Goal: Communication & Community: Answer question/provide support

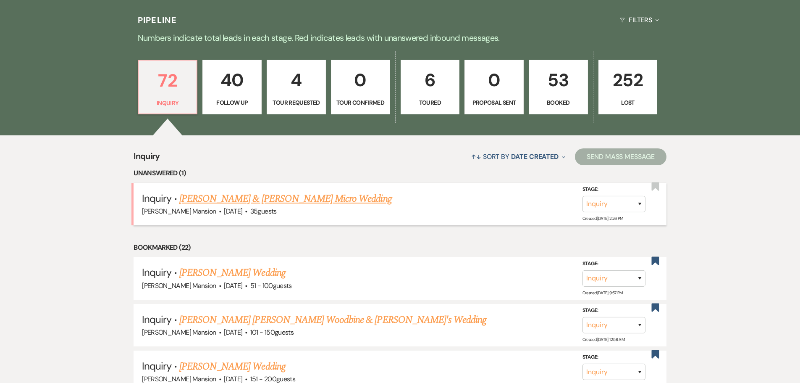
scroll to position [210, 0]
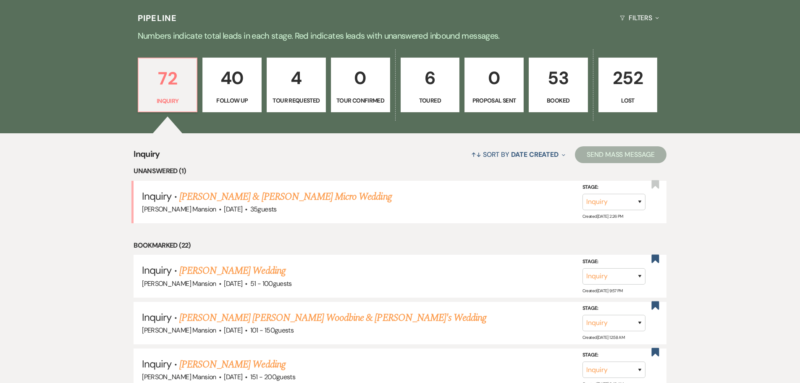
click at [563, 76] on p "53" at bounding box center [558, 78] width 48 height 28
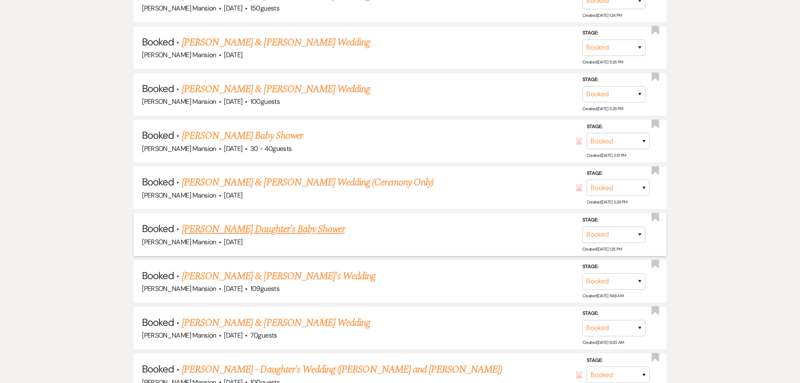
scroll to position [630, 0]
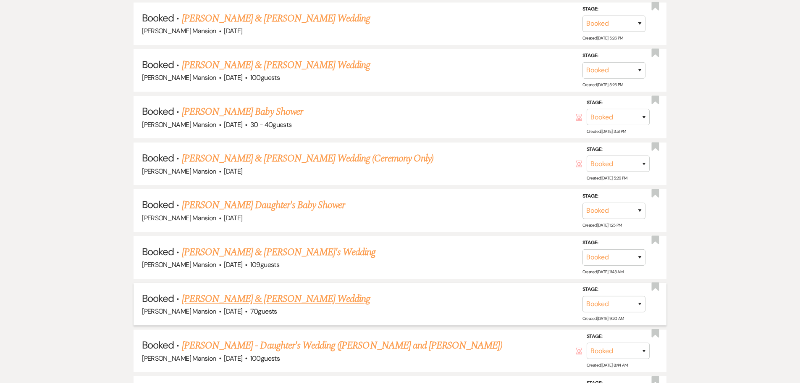
click at [246, 312] on span "·" at bounding box center [246, 312] width 3 height 0
click at [246, 300] on link "[PERSON_NAME] & [PERSON_NAME] Wedding" at bounding box center [276, 298] width 188 height 15
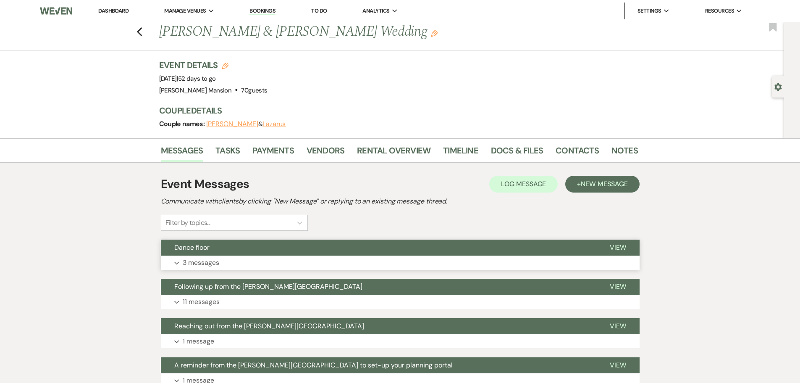
click at [177, 265] on icon "Expand" at bounding box center [176, 262] width 5 height 3
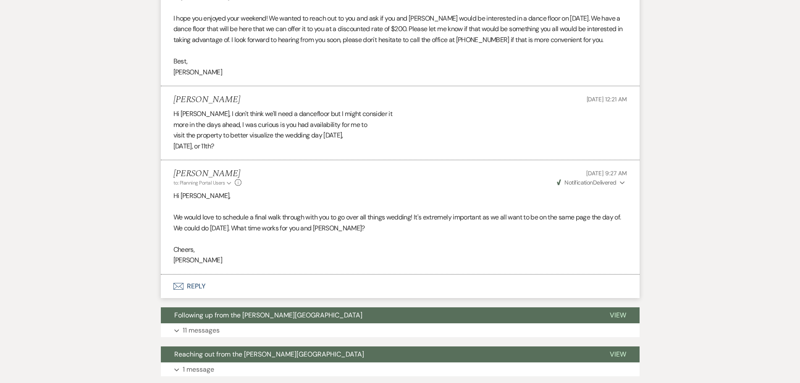
scroll to position [295, 0]
click at [179, 283] on icon "Envelope" at bounding box center [179, 285] width 10 height 7
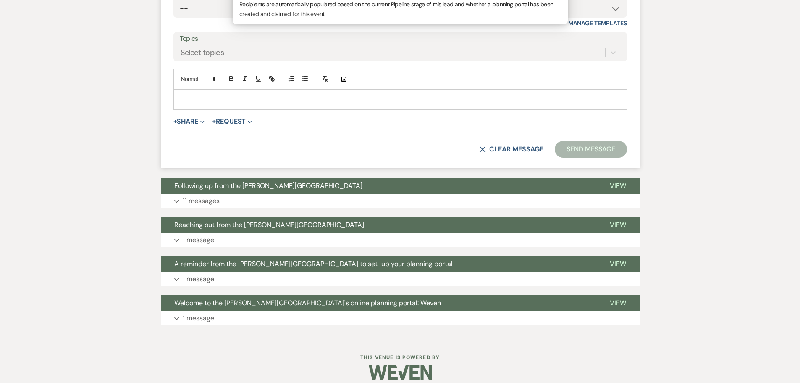
scroll to position [659, 0]
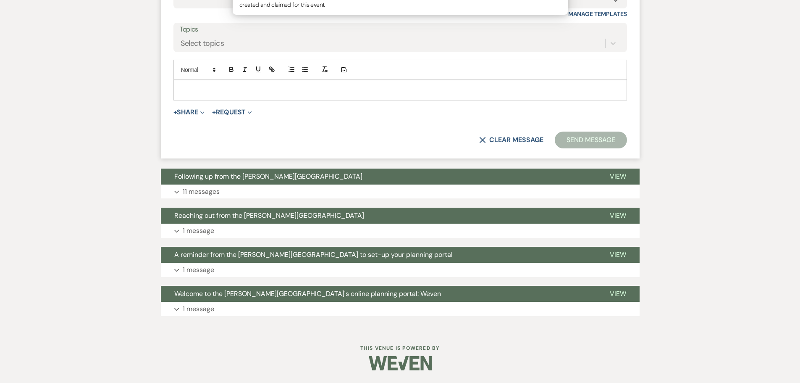
click at [333, 93] on p at bounding box center [400, 89] width 440 height 9
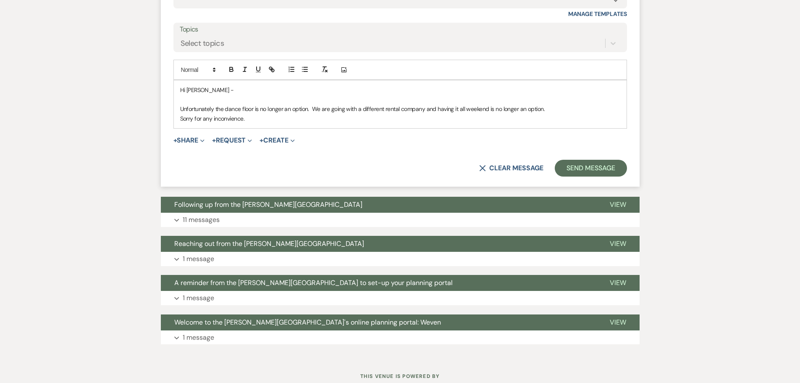
click at [229, 121] on p "Sorry for any inconvience." at bounding box center [400, 118] width 440 height 9
click at [258, 119] on p "Sorry for any inconvenience." at bounding box center [400, 118] width 440 height 9
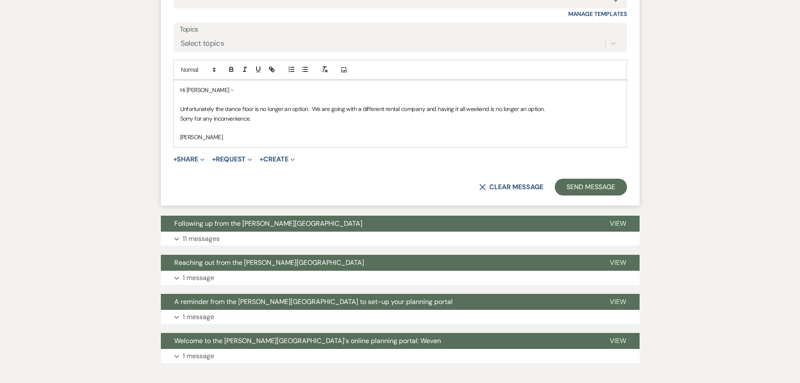
click at [180, 130] on p at bounding box center [400, 127] width 440 height 9
click at [184, 97] on p at bounding box center [400, 99] width 440 height 9
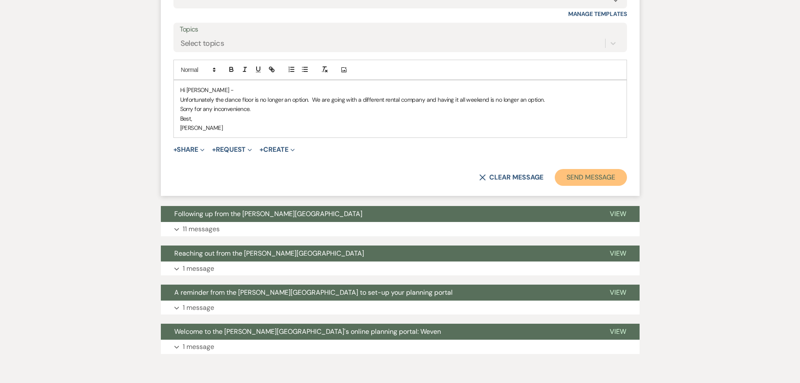
click at [594, 181] on button "Send Message" at bounding box center [591, 177] width 72 height 17
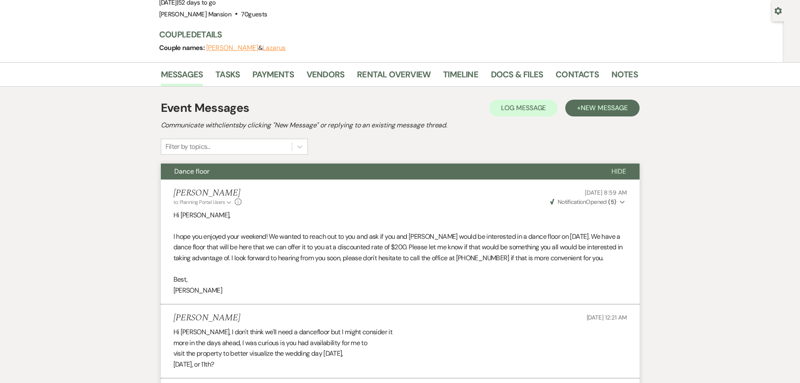
scroll to position [0, 0]
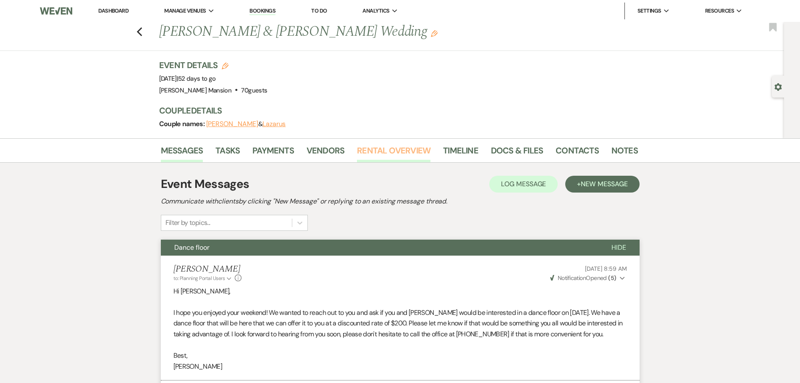
click at [406, 149] on link "Rental Overview" at bounding box center [394, 153] width 74 height 18
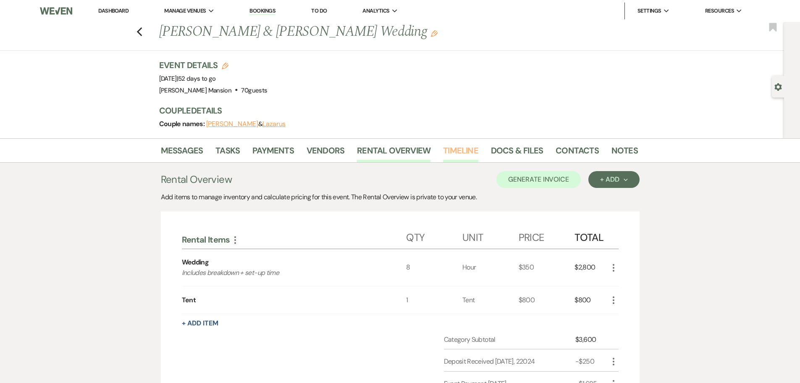
click at [455, 147] on link "Timeline" at bounding box center [460, 153] width 35 height 18
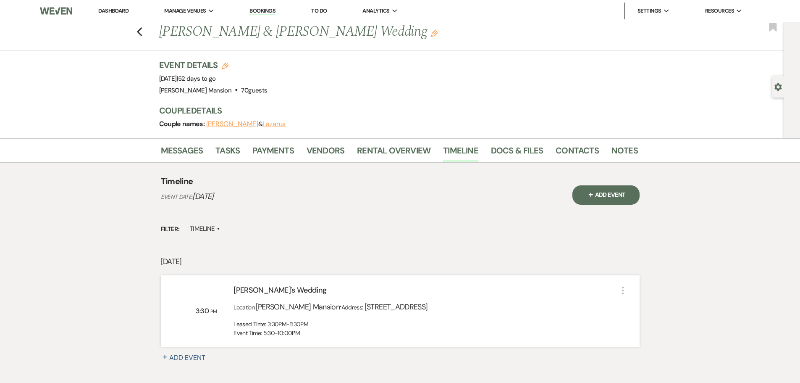
click at [267, 10] on link "Bookings" at bounding box center [263, 11] width 26 height 8
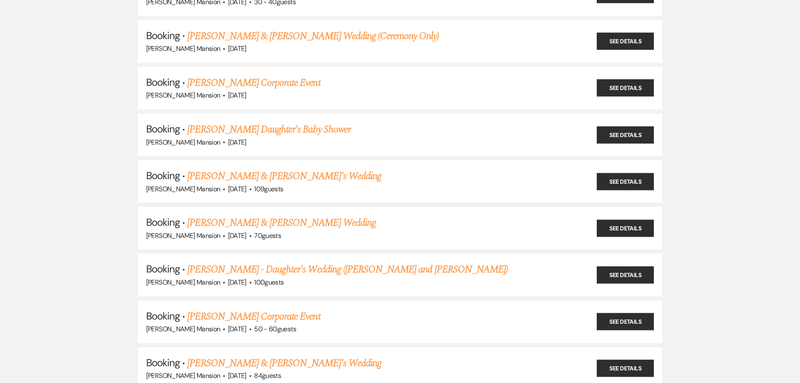
scroll to position [336, 0]
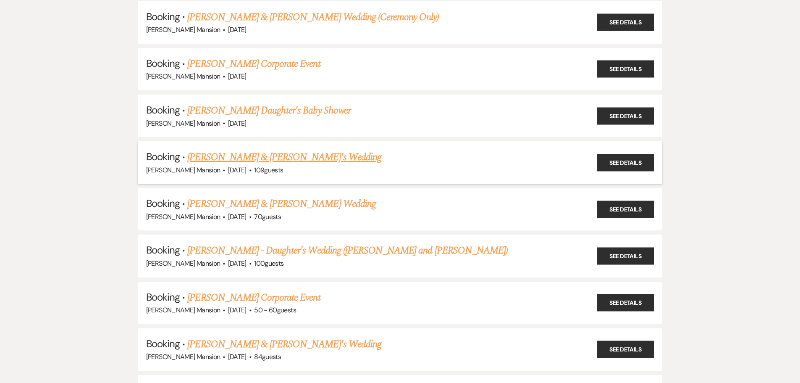
click at [231, 157] on link "[PERSON_NAME] & [PERSON_NAME]'s Wedding" at bounding box center [284, 157] width 194 height 15
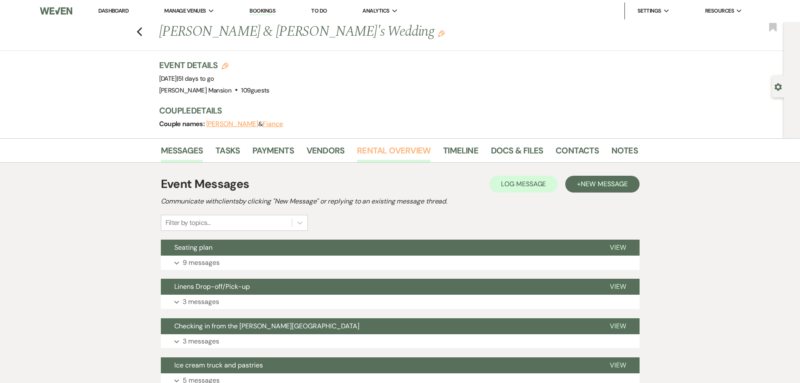
click at [387, 151] on link "Rental Overview" at bounding box center [394, 153] width 74 height 18
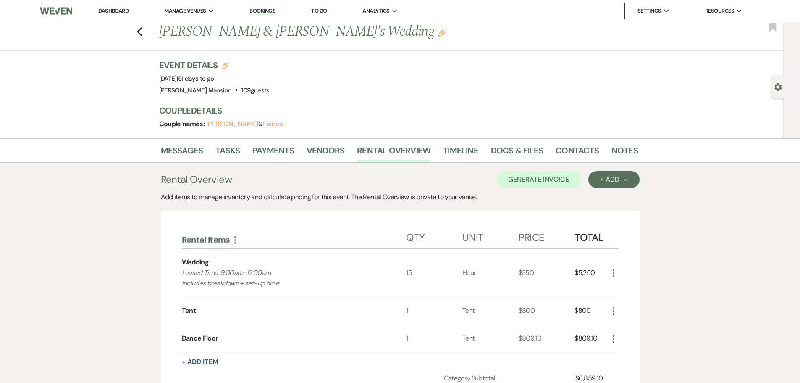
click at [116, 7] on link "Dashboard" at bounding box center [113, 10] width 30 height 7
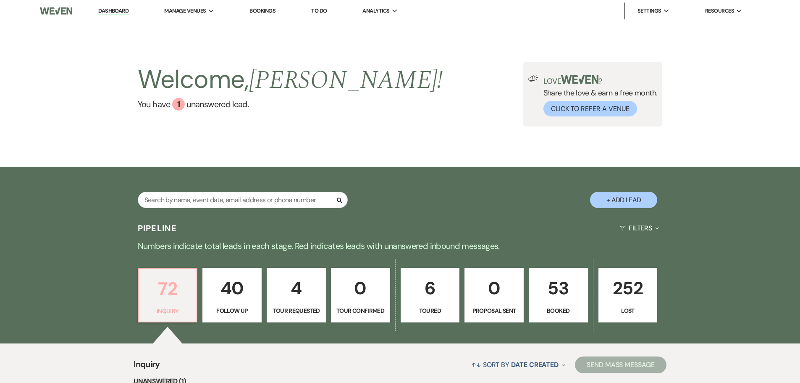
scroll to position [210, 0]
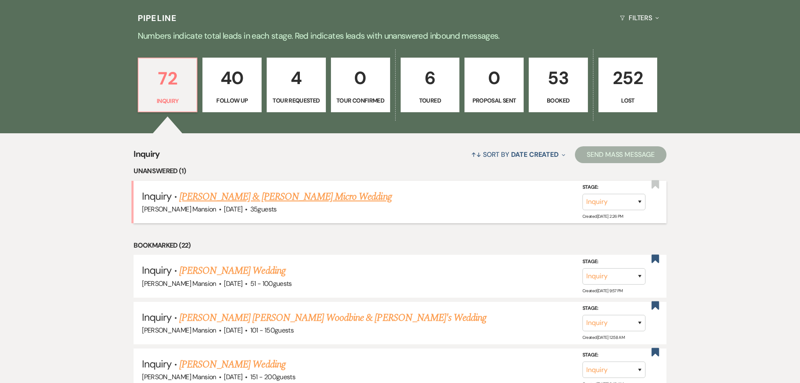
click at [293, 200] on link "[PERSON_NAME] & [PERSON_NAME] Micro Wedding" at bounding box center [285, 196] width 213 height 15
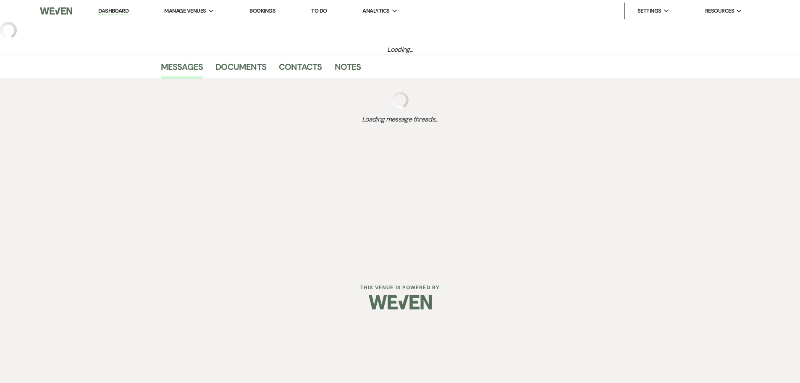
select select "5"
select select "16"
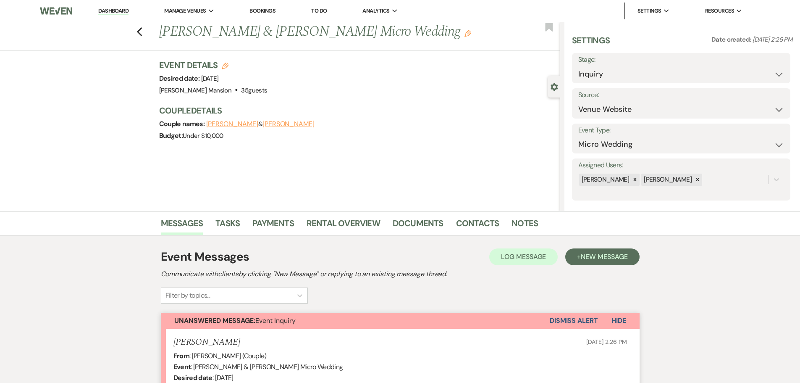
click at [114, 10] on link "Dashboard" at bounding box center [113, 11] width 30 height 8
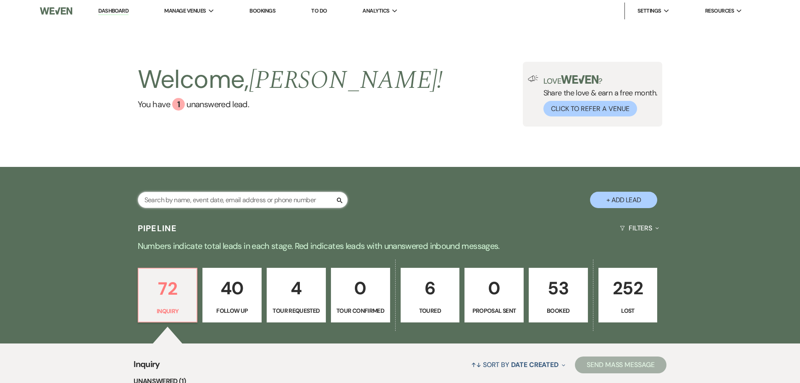
click at [218, 201] on input "text" at bounding box center [243, 200] width 210 height 16
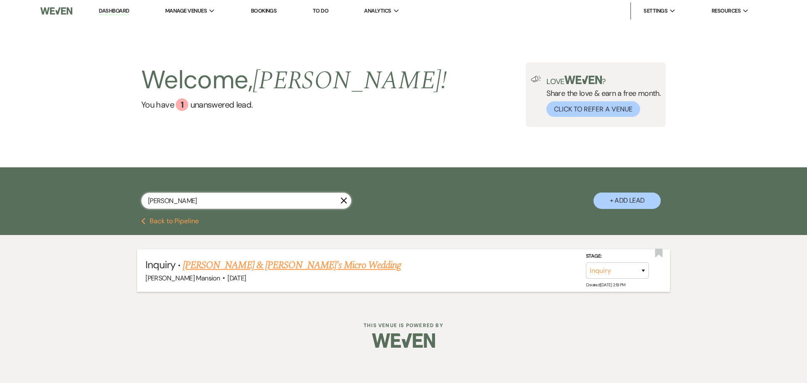
type input "[PERSON_NAME]"
click at [235, 265] on link "[PERSON_NAME] & [PERSON_NAME]'s Micro Wedding" at bounding box center [292, 265] width 218 height 15
select select "14"
select select "16"
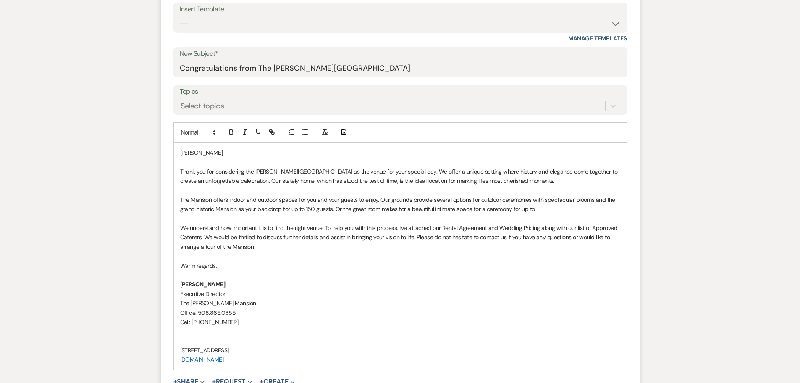
scroll to position [420, 0]
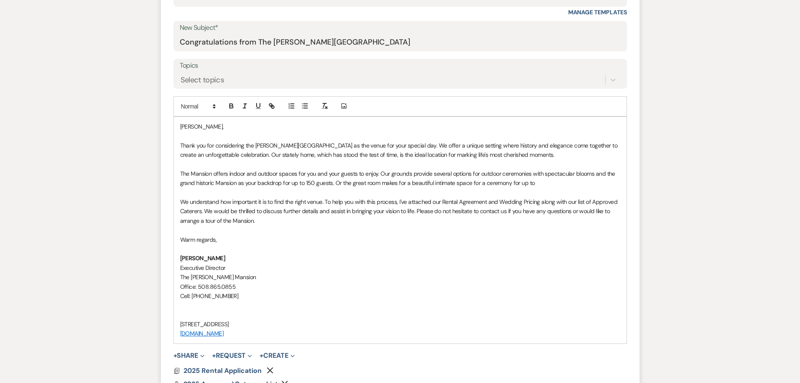
click at [541, 183] on p "The Mansion offers indoor and outdoor spaces for you and your guests to enjoy. …" at bounding box center [400, 178] width 440 height 19
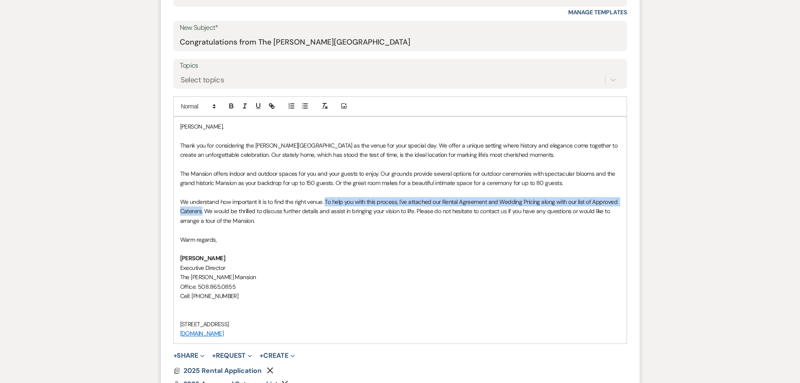
drag, startPoint x: 326, startPoint y: 201, endPoint x: 203, endPoint y: 211, distance: 123.5
click at [203, 211] on p "We understand how important it is to find the right venue. To help you with thi…" at bounding box center [400, 211] width 440 height 28
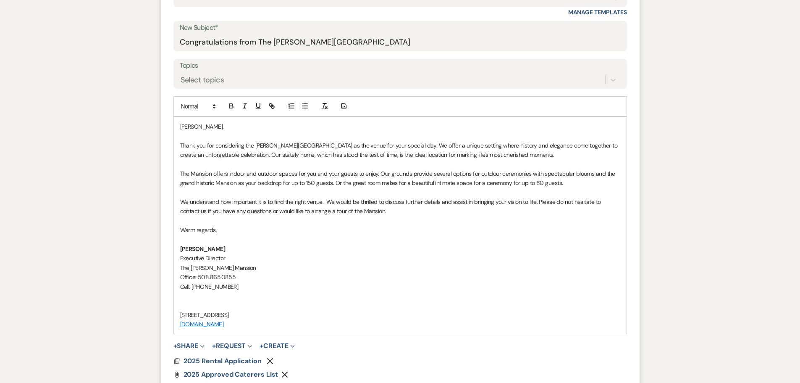
click at [582, 179] on p "The Mansion offers indoor and outdoor spaces for you and your guests to enjoy. …" at bounding box center [400, 178] width 440 height 19
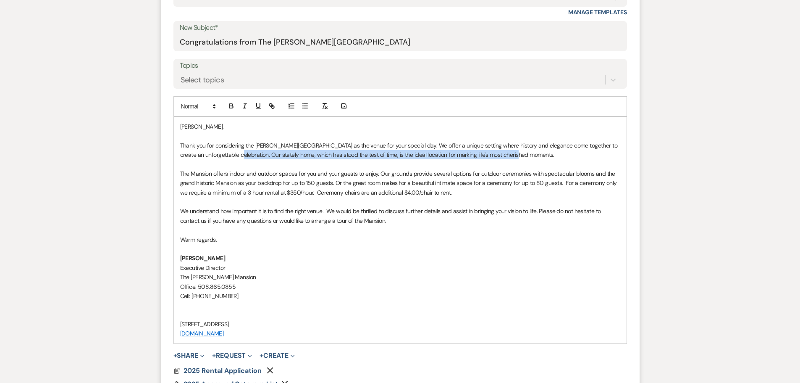
drag, startPoint x: 546, startPoint y: 158, endPoint x: 247, endPoint y: 157, distance: 298.3
click at [247, 157] on p "Thank you for considering the [PERSON_NAME][GEOGRAPHIC_DATA] as the venue for y…" at bounding box center [400, 150] width 440 height 19
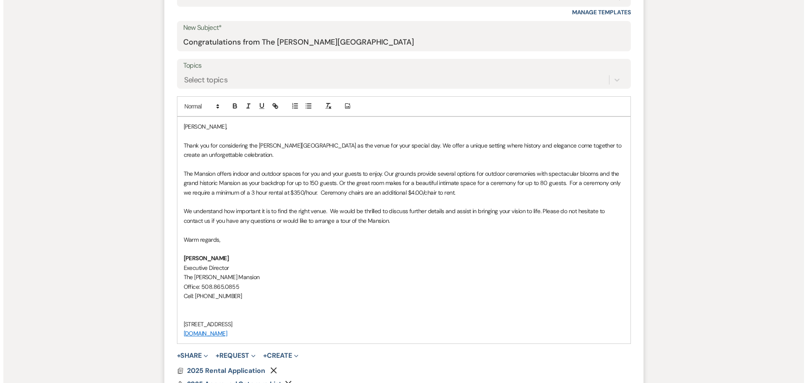
scroll to position [462, 0]
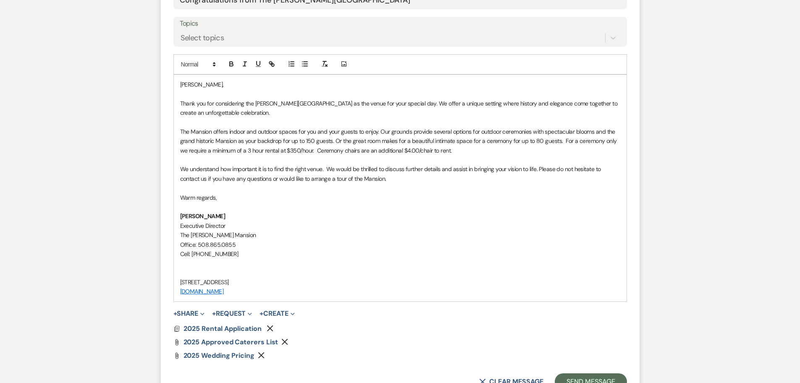
click at [473, 152] on p "The Mansion offers indoor and outdoor spaces for you and your guests to enjoy. …" at bounding box center [400, 141] width 440 height 28
click at [271, 328] on use "button" at bounding box center [270, 328] width 6 height 6
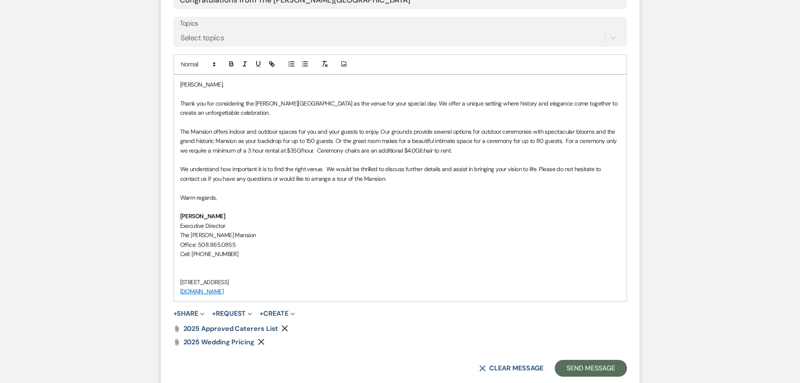
click at [285, 330] on use "button" at bounding box center [285, 328] width 6 height 6
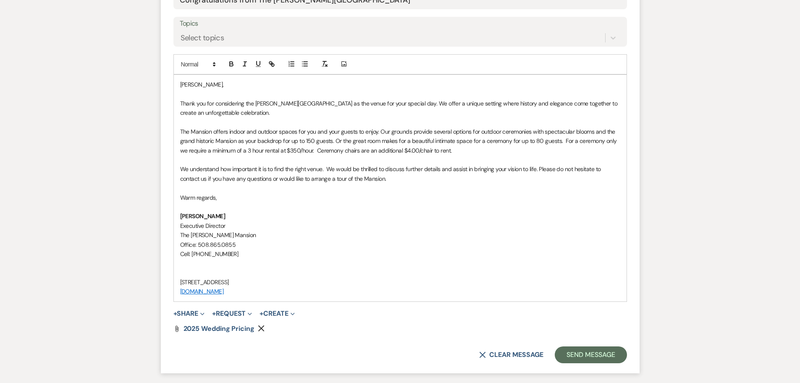
click at [260, 328] on icon "Remove" at bounding box center [261, 328] width 7 height 7
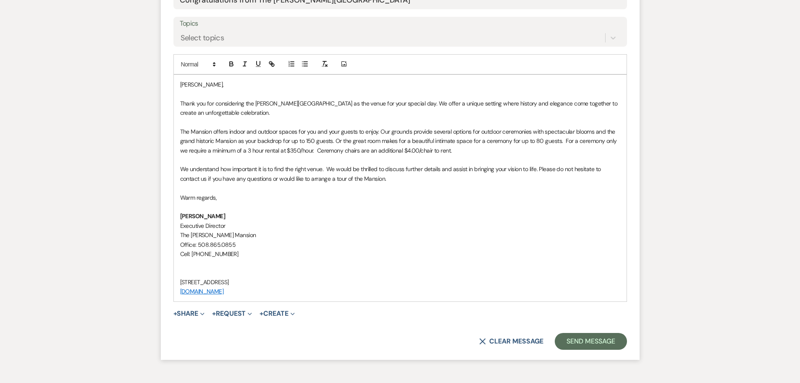
click at [312, 151] on p "The Mansion offers indoor and outdoor spaces for you and your guests to enjoy. …" at bounding box center [400, 141] width 440 height 28
click at [537, 149] on p "The Mansion offers indoor and outdoor spaces for you and your guests to enjoy. …" at bounding box center [400, 141] width 440 height 28
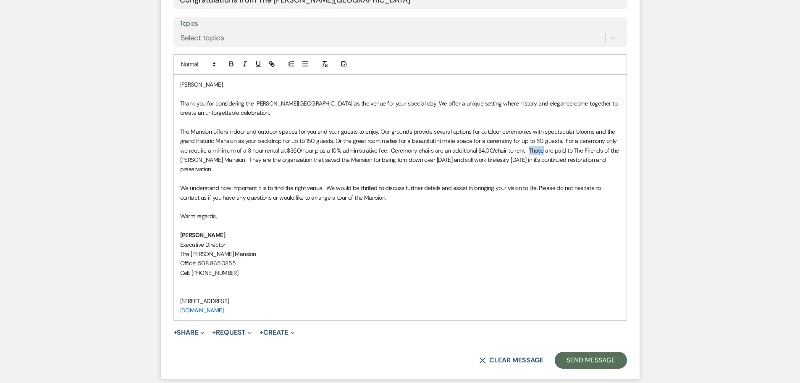
drag, startPoint x: 542, startPoint y: 151, endPoint x: 528, endPoint y: 152, distance: 13.9
click at [528, 152] on p "The Mansion offers indoor and outdoor spaces for you and your guests to enjoy. …" at bounding box center [400, 150] width 440 height 47
click at [179, 187] on div "[PERSON_NAME], Thank you for considering the [PERSON_NAME][GEOGRAPHIC_DATA] as …" at bounding box center [400, 197] width 453 height 245
click at [186, 329] on button "+ Share Expand" at bounding box center [190, 332] width 32 height 7
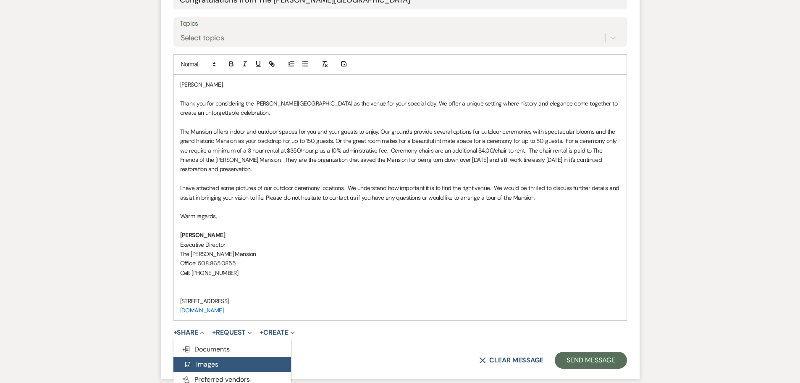
click at [201, 362] on span "Add Photo Images" at bounding box center [201, 364] width 35 height 9
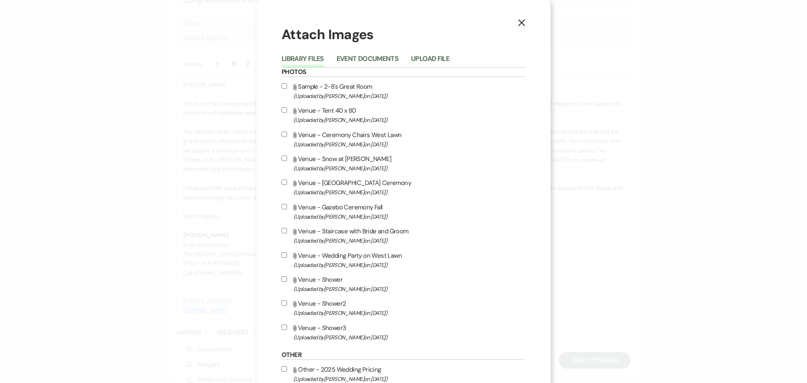
click at [281, 135] on input "Attach File Venue - Ceremony Chairs West Lawn (Uploaded by [PERSON_NAME] on [DA…" at bounding box center [283, 134] width 5 height 5
checkbox input "true"
click at [282, 183] on input "Attach File Venue - East Lawn Ceremony (Uploaded by [PERSON_NAME] on [DATE] )" at bounding box center [283, 181] width 5 height 5
checkbox input "true"
click at [282, 206] on input "Attach File Venue - Gazebo Ceremony Fall (Uploaded by [PERSON_NAME] on [DATE] )" at bounding box center [283, 206] width 5 height 5
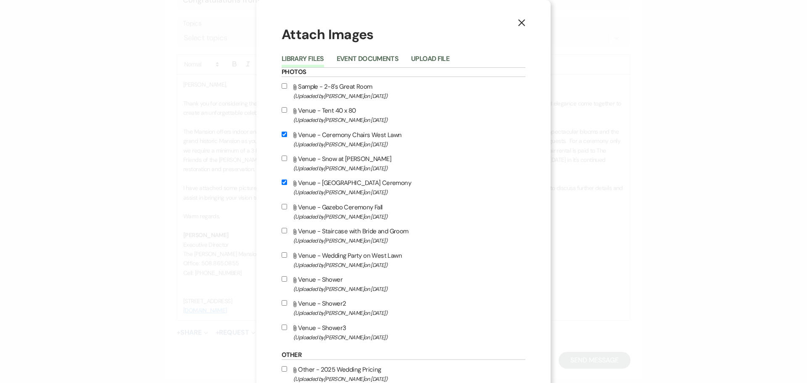
checkbox input "true"
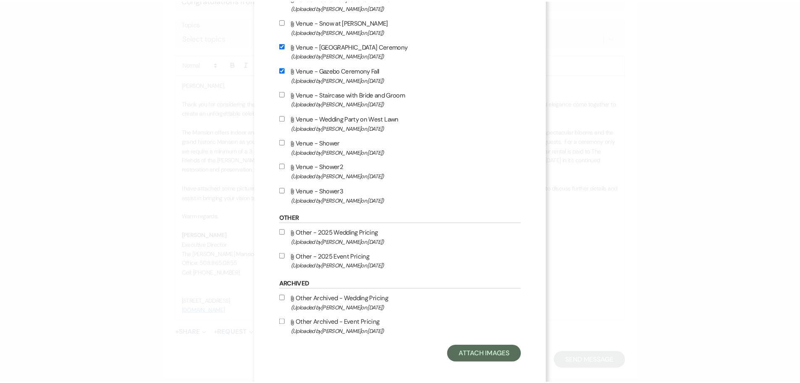
scroll to position [142, 0]
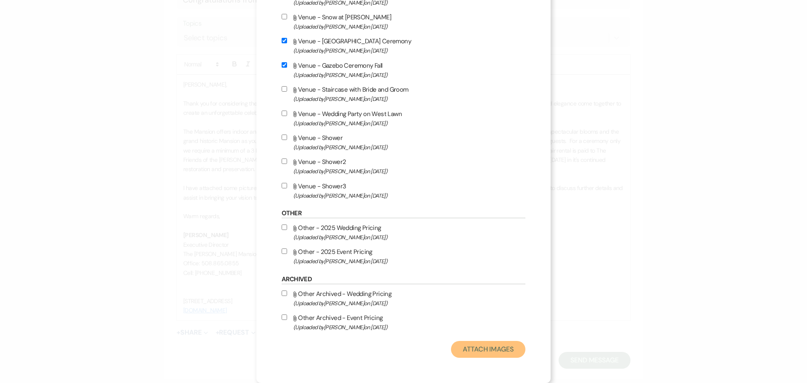
click at [486, 349] on button "Attach Images" at bounding box center [488, 349] width 74 height 17
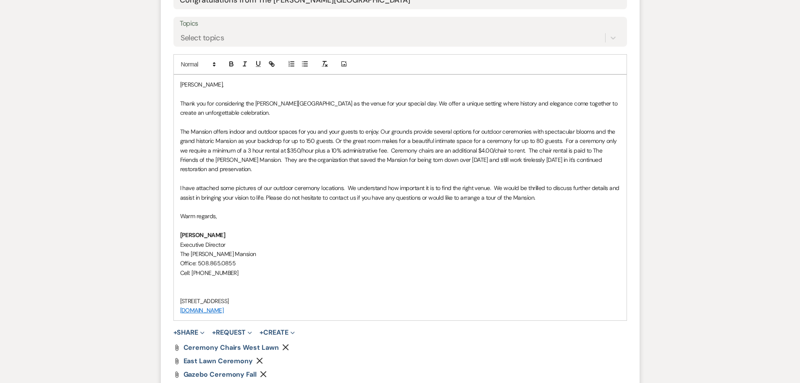
click at [334, 141] on p "The Mansion offers indoor and outdoor spaces for you and your guests to enjoy. …" at bounding box center [400, 150] width 440 height 47
click at [389, 151] on p "The Mansion offers indoor and outdoor spaces for you and your guests to enjoy. …" at bounding box center [400, 150] width 440 height 47
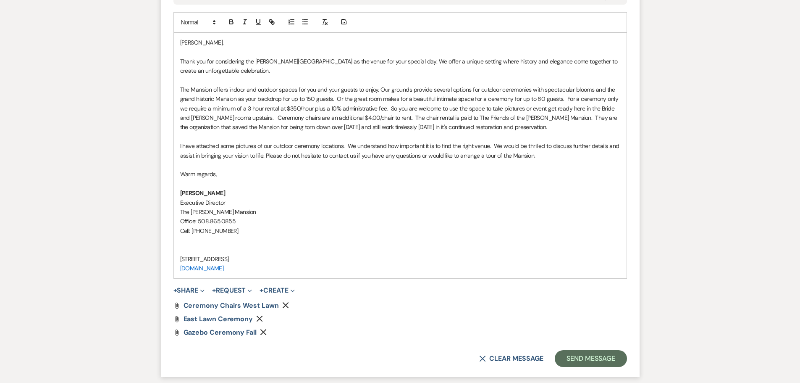
click at [381, 87] on p "The Mansion offers indoor and outdoor spaces for you and your guests to enjoy. …" at bounding box center [400, 108] width 440 height 47
click at [545, 109] on p "The Mansion offers indoor and outdoor spaces for you and your guests to enjoy. …" at bounding box center [400, 108] width 440 height 47
click at [209, 118] on p "The Mansion offers indoor and outdoor spaces for you and your guests to enjoy. …" at bounding box center [400, 108] width 440 height 47
click at [571, 359] on button "Send Message" at bounding box center [591, 358] width 72 height 17
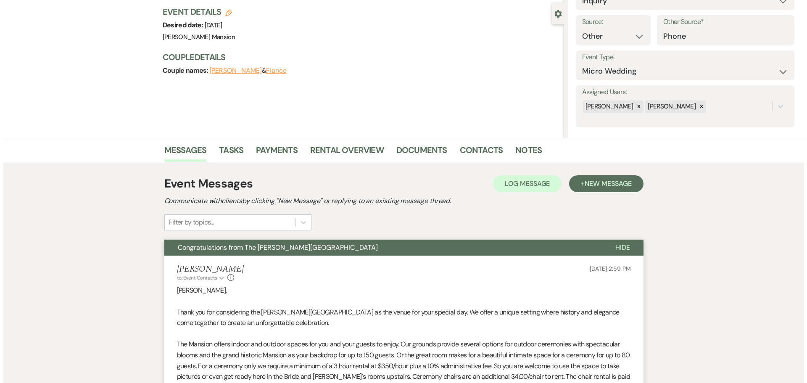
scroll to position [0, 0]
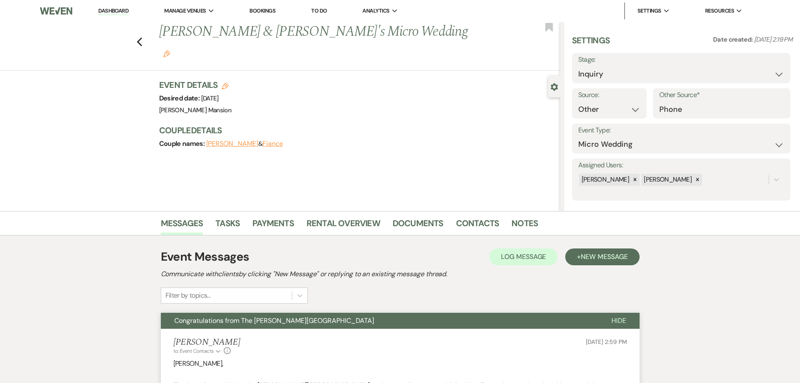
click at [113, 9] on link "Dashboard" at bounding box center [113, 11] width 30 height 8
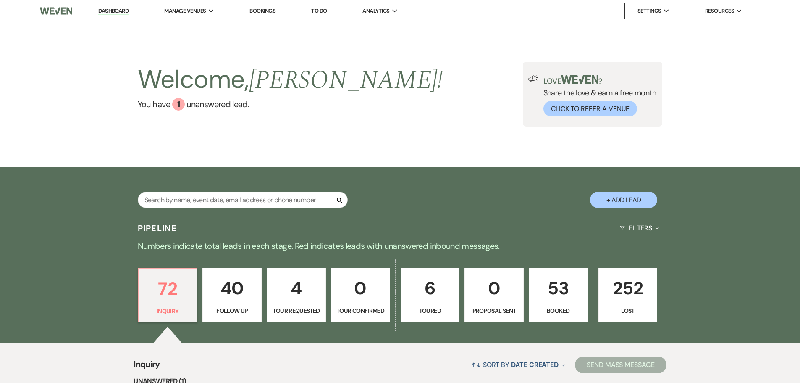
click at [636, 205] on button "+ Add Lead" at bounding box center [623, 200] width 67 height 16
select select "799"
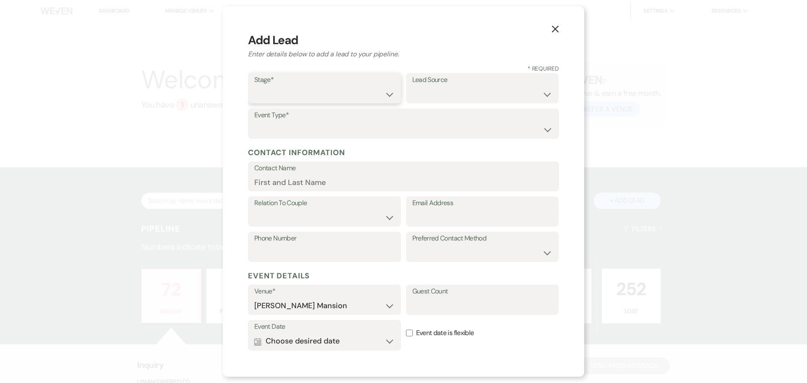
click at [287, 93] on select "Inquiry Follow Up Tour Requested Tour Confirmed Toured Proposal Sent Booked Lost" at bounding box center [324, 94] width 140 height 16
select select "1"
click at [254, 86] on select "Inquiry Follow Up Tour Requested Tour Confirmed Toured Proposal Sent Booked Lost" at bounding box center [324, 94] width 140 height 16
click at [464, 97] on select "Weven Venue Website Instagram Facebook Pinterest Google The Knot Wedding Wire H…" at bounding box center [482, 94] width 140 height 16
select select "22"
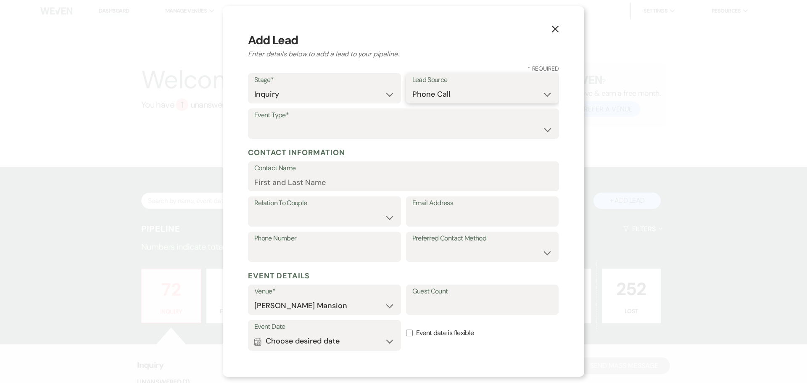
click at [412, 86] on select "Weven Venue Website Instagram Facebook Pinterest Google The Knot Wedding Wire H…" at bounding box center [482, 94] width 140 height 16
click at [305, 125] on select "Wedding Anniversary Party Baby Shower Bachelorette / Bachelor Party Birthday Pa…" at bounding box center [403, 129] width 298 height 16
select select "4"
click at [254, 121] on select "Wedding Anniversary Party Baby Shower Bachelorette / Bachelor Party Birthday Pa…" at bounding box center [403, 129] width 298 height 16
click at [294, 178] on input "Contact Name" at bounding box center [403, 182] width 298 height 16
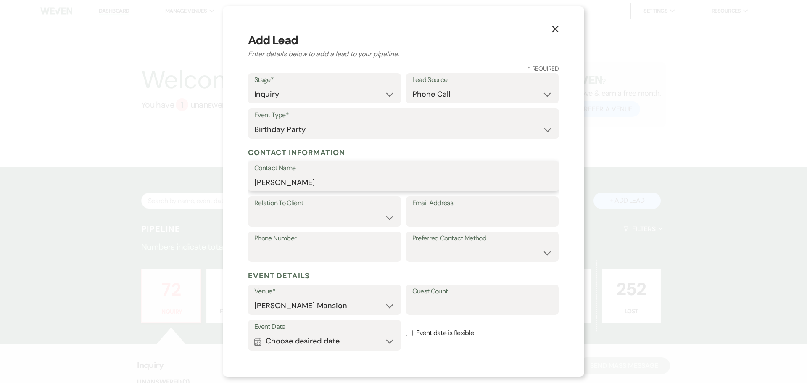
type input "[PERSON_NAME]"
click at [357, 220] on select "Client Event Planner Parent of Client Family Member Friend Other" at bounding box center [324, 217] width 140 height 16
select select "4"
click at [254, 209] on select "Client Event Planner Parent of Client Family Member Friend Other" at bounding box center [324, 217] width 140 height 16
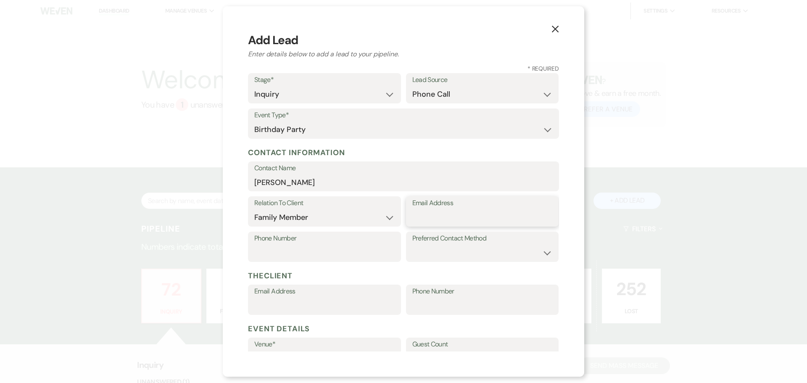
click at [441, 215] on input "Email Address" at bounding box center [482, 217] width 140 height 16
type input "[EMAIL_ADDRESS][DOMAIN_NAME]"
click at [357, 242] on label "Phone Number" at bounding box center [324, 238] width 140 height 12
click at [357, 245] on input "Phone Number" at bounding box center [324, 253] width 140 height 16
type input "[PHONE_NUMBER]"
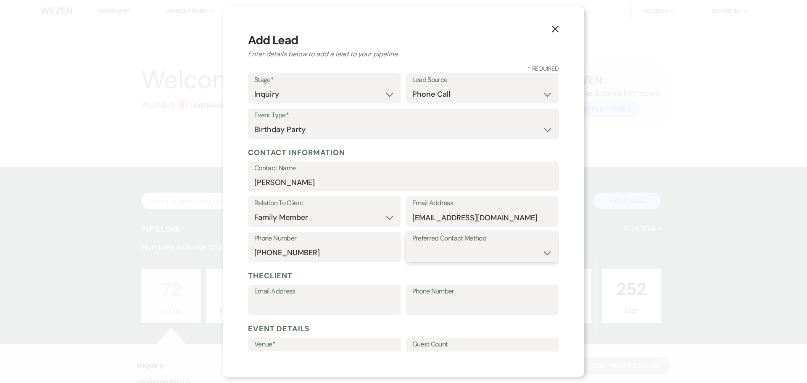
click at [508, 257] on select "Email Phone Text" at bounding box center [482, 253] width 140 height 16
select select "email"
click at [412, 245] on select "Email Phone Text" at bounding box center [482, 253] width 140 height 16
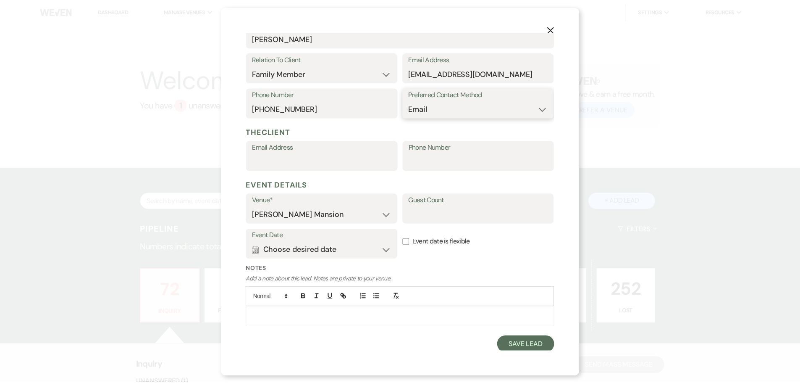
scroll to position [146, 0]
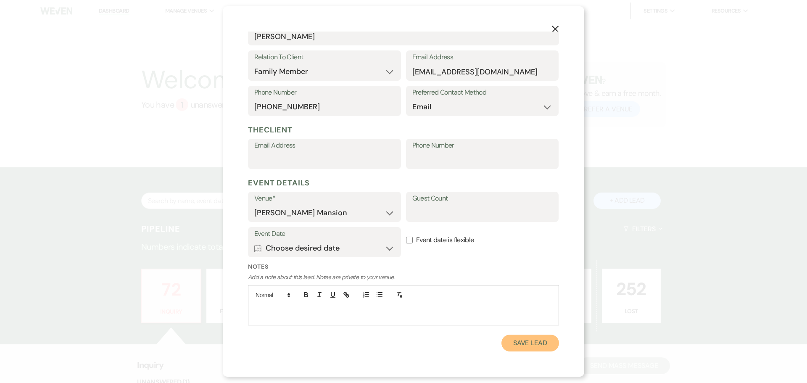
click at [511, 343] on button "Save Lead" at bounding box center [530, 342] width 58 height 17
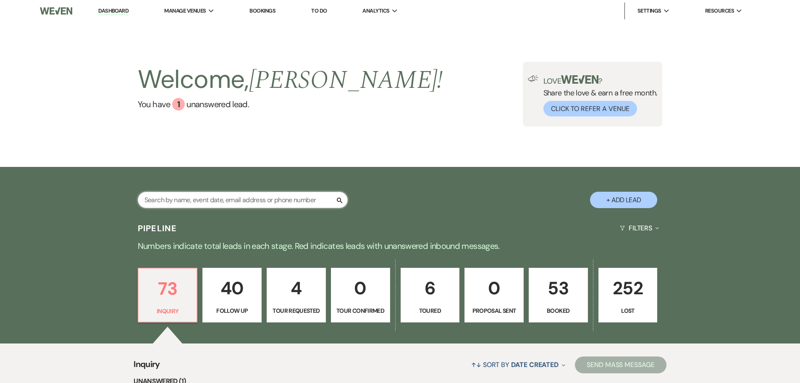
click at [161, 203] on input "text" at bounding box center [243, 200] width 210 height 16
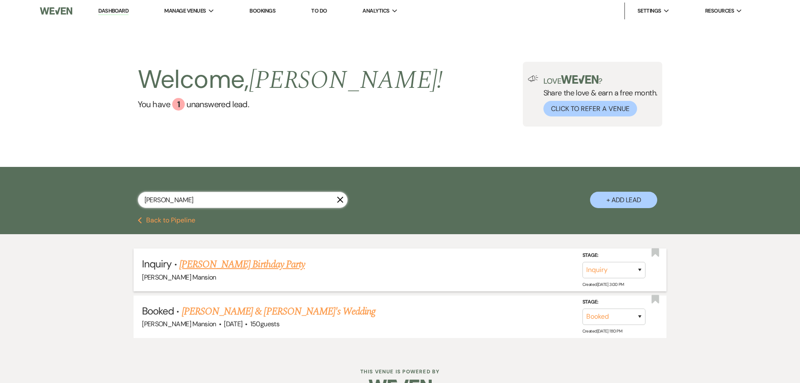
type input "[PERSON_NAME]"
click at [196, 270] on link "[PERSON_NAME] Birthday Party" at bounding box center [242, 264] width 126 height 15
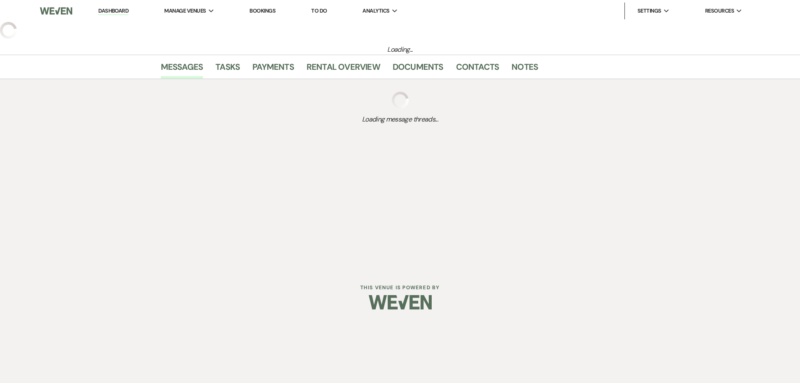
select select "22"
select select "4"
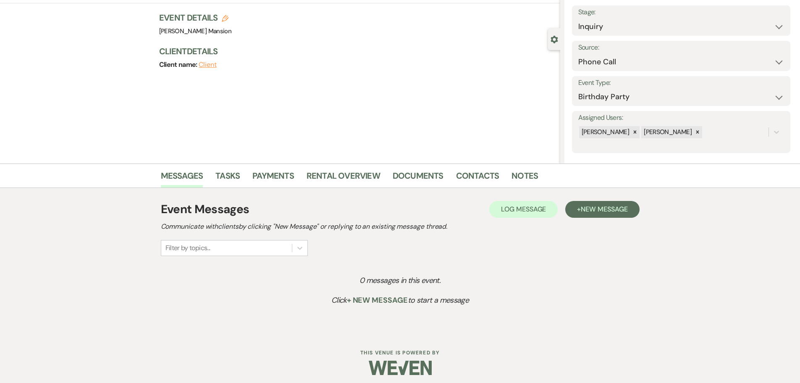
scroll to position [52, 0]
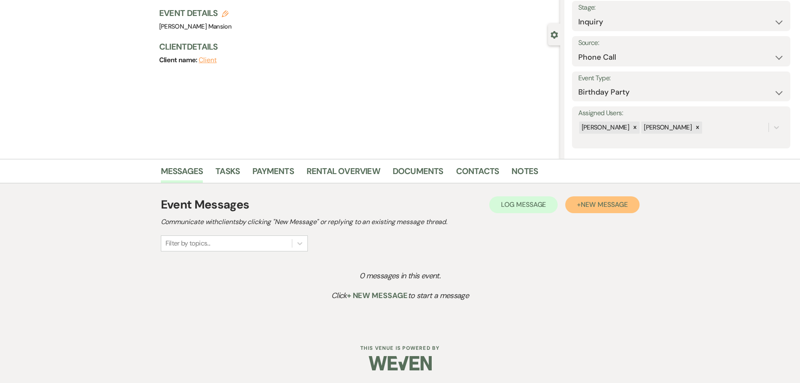
click at [606, 208] on span "New Message" at bounding box center [604, 204] width 47 height 9
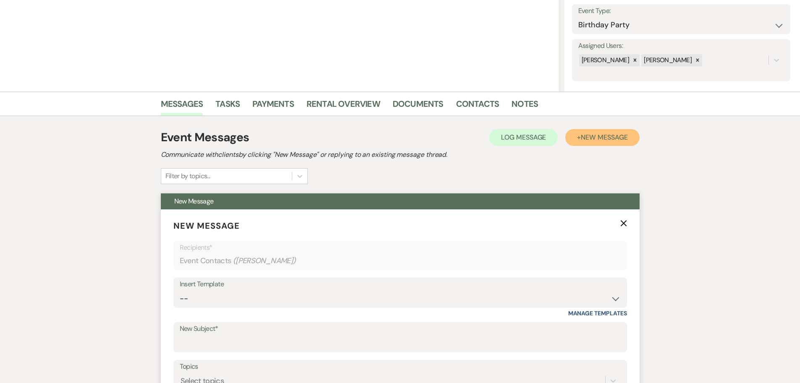
scroll to position [304, 0]
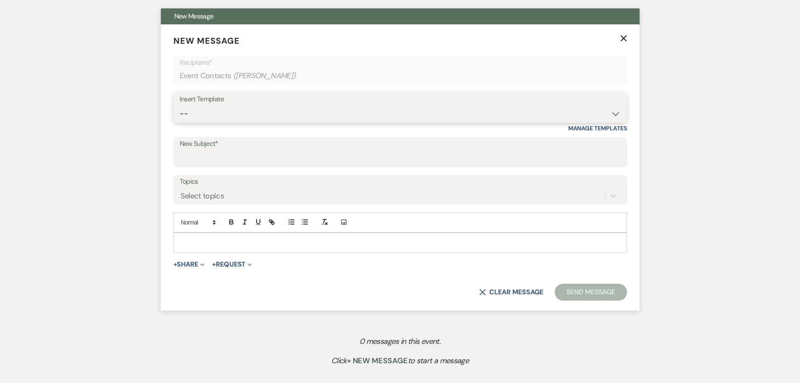
click at [616, 108] on select "-- Initial Inquiry Response Tour Request Response Follow Up Contract (Pre-Booke…" at bounding box center [400, 113] width 441 height 16
select select "4826"
click at [180, 105] on select "-- Initial Inquiry Response Tour Request Response Follow Up Contract (Pre-Booke…" at bounding box center [400, 113] width 441 height 16
type input "Celebration at the [GEOGRAPHIC_DATA]"
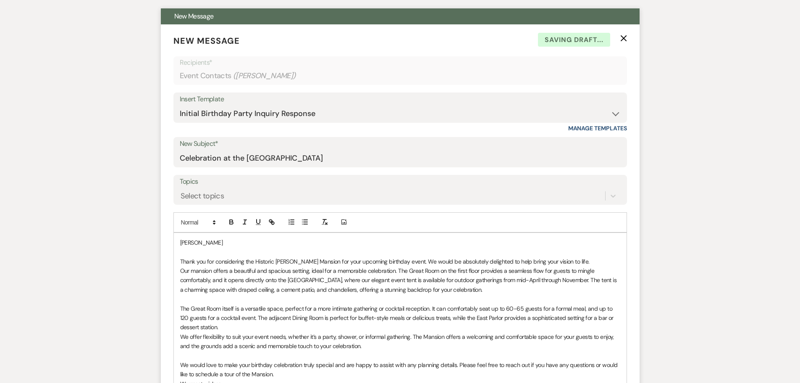
click at [180, 261] on p "Thank you for considering the Historic [PERSON_NAME] Mansion for your upcoming …" at bounding box center [400, 261] width 440 height 9
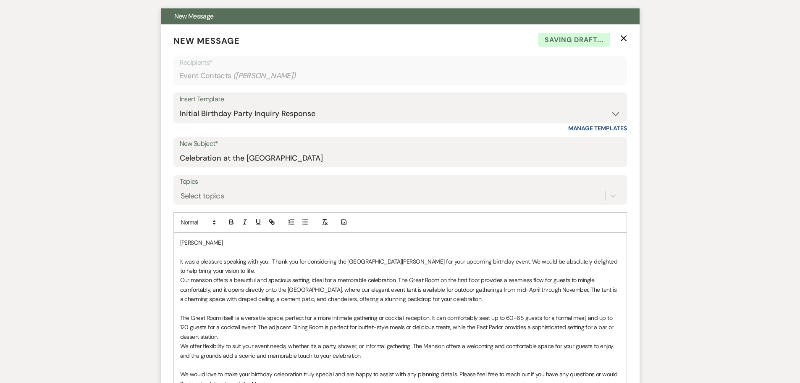
click at [244, 270] on p "It was a pleasure speaking with you. Thank you for considering the [GEOGRAPHIC_…" at bounding box center [400, 266] width 440 height 19
drag, startPoint x: 244, startPoint y: 270, endPoint x: 205, endPoint y: 268, distance: 38.3
click at [205, 268] on p "It was a pleasure speaking with you. Thank you for considering the [GEOGRAPHIC_…" at bounding box center [400, 266] width 440 height 19
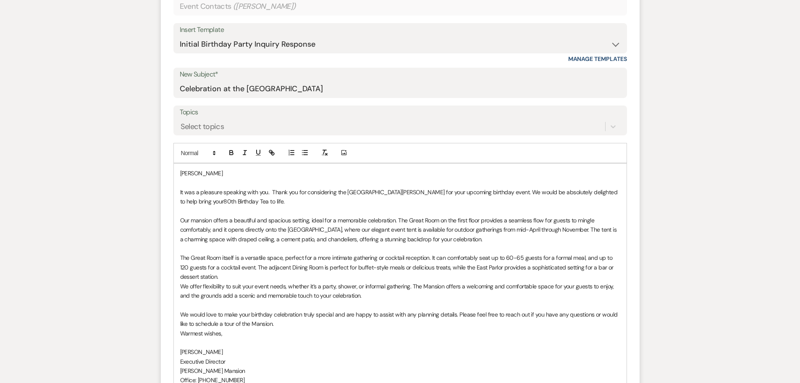
scroll to position [388, 0]
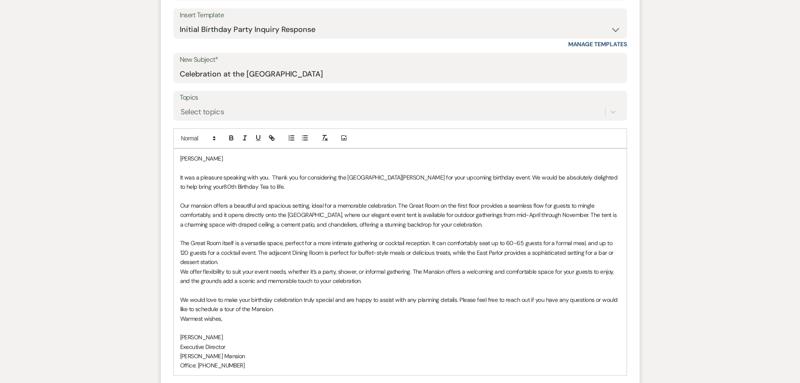
click at [245, 263] on p "The Great Room itself is a versatile space, perfect for a more intimate gatheri…" at bounding box center [400, 252] width 440 height 28
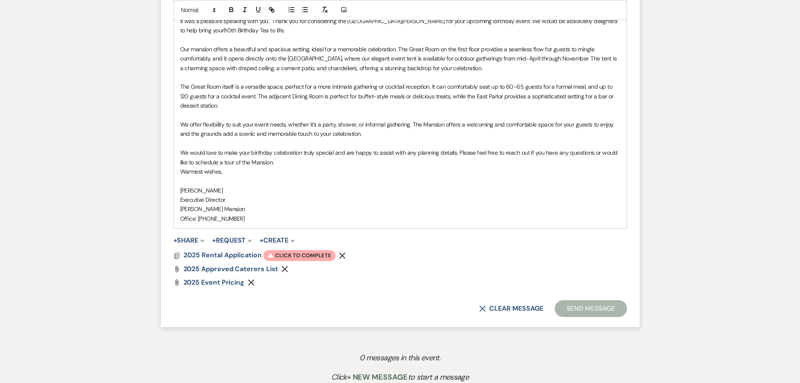
scroll to position [556, 0]
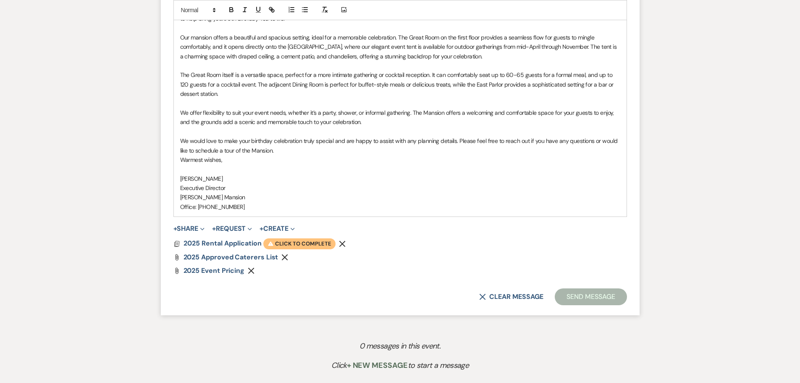
click at [298, 244] on span "Warning Click to complete" at bounding box center [299, 243] width 72 height 11
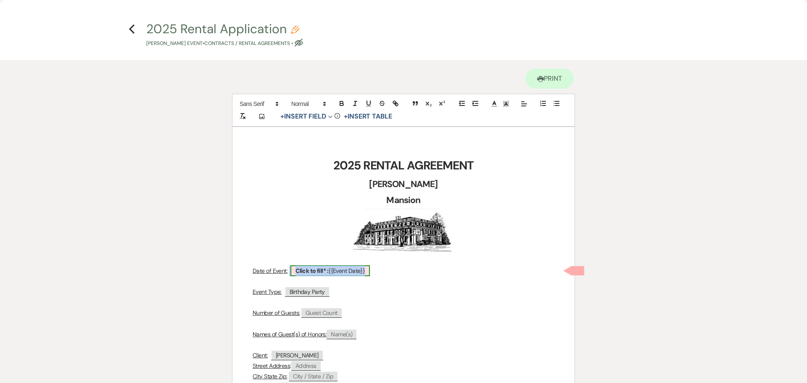
click at [307, 274] on b "Click to fill* :" at bounding box center [311, 271] width 33 height 8
select select "smartCustomField"
select select "owner"
select select "{{eventDate}}"
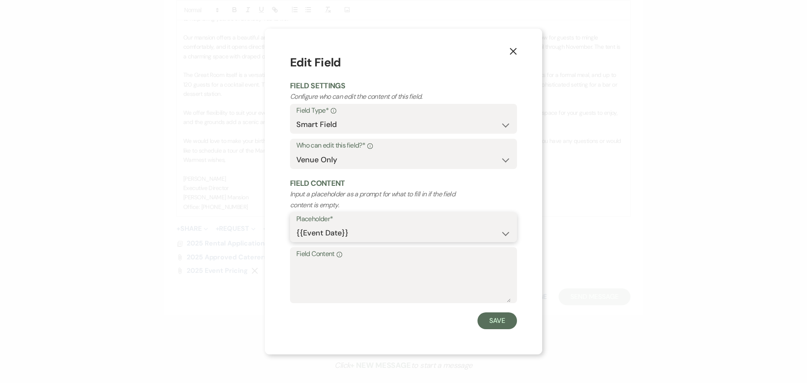
click at [474, 231] on select "{{Event Date}} {{Client Full Name(s)}} {{Client First Name(s)}} {{Venue Name}} …" at bounding box center [403, 233] width 214 height 16
click at [511, 56] on button "X" at bounding box center [513, 51] width 13 height 15
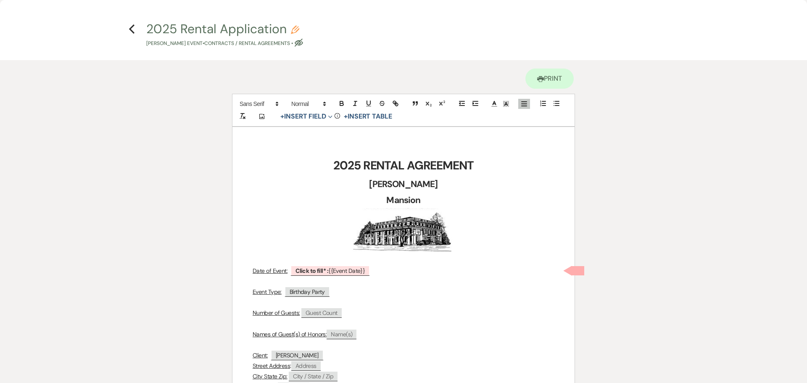
click at [139, 29] on h4 "Previous 2025 Rental Application Pencil [PERSON_NAME] Event • Contracts / Renta…" at bounding box center [403, 33] width 605 height 27
click at [133, 29] on icon "Previous" at bounding box center [132, 29] width 6 height 10
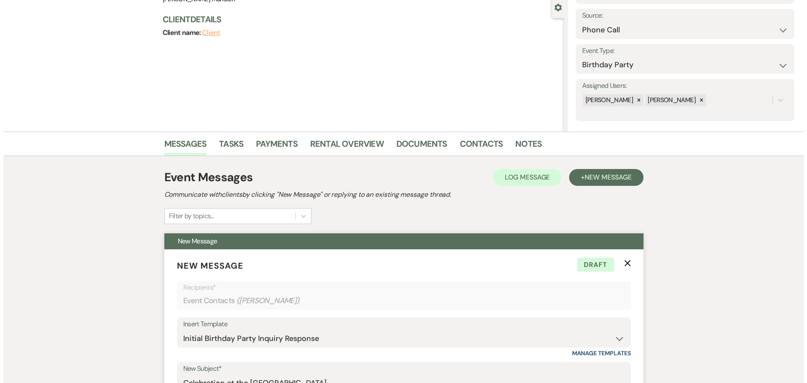
scroll to position [0, 0]
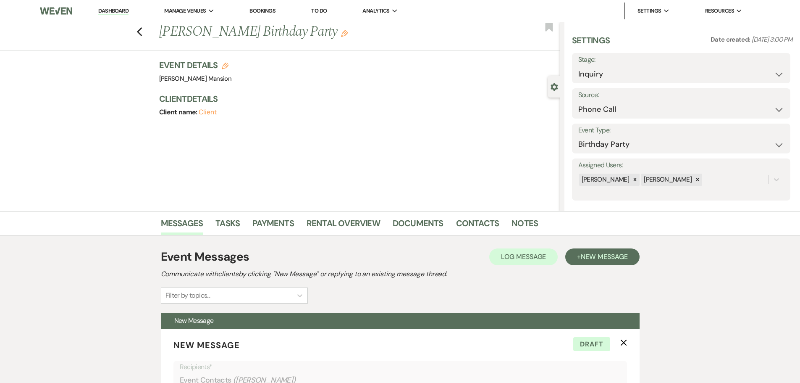
click at [229, 64] on icon "Edit" at bounding box center [225, 66] width 7 height 7
select select "799"
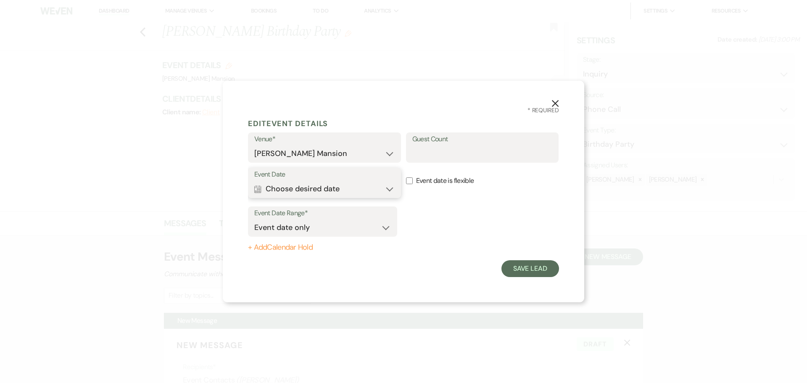
click at [321, 188] on button "Calendar Choose desired date Expand" at bounding box center [324, 188] width 140 height 17
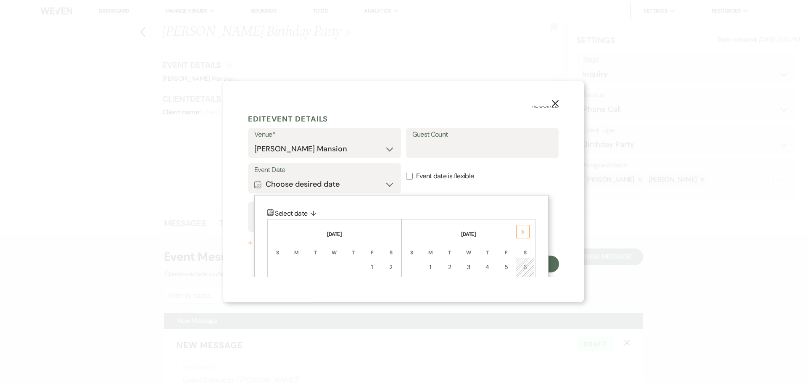
click at [522, 231] on use at bounding box center [522, 231] width 3 height 5
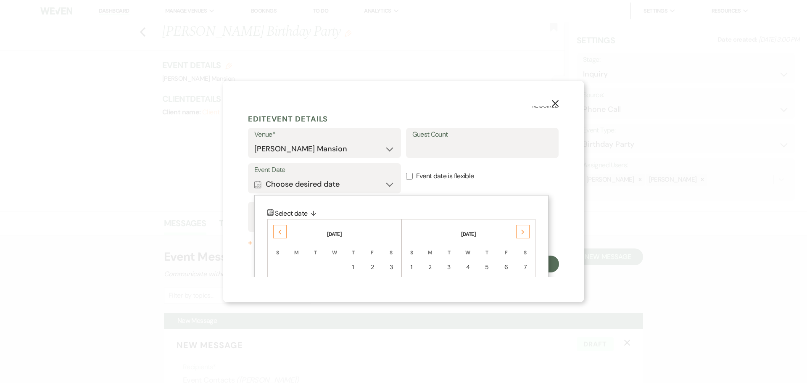
click at [522, 231] on use at bounding box center [522, 231] width 3 height 5
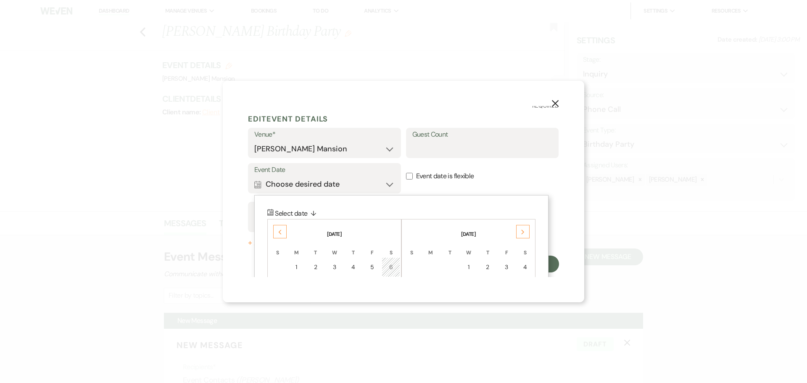
click at [522, 231] on use at bounding box center [522, 231] width 3 height 5
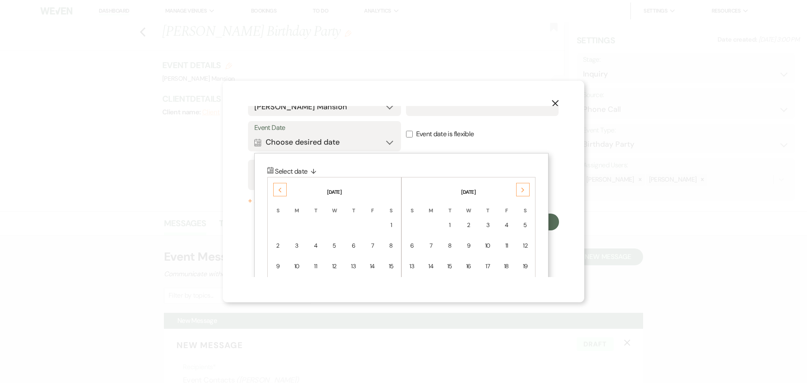
scroll to position [89, 0]
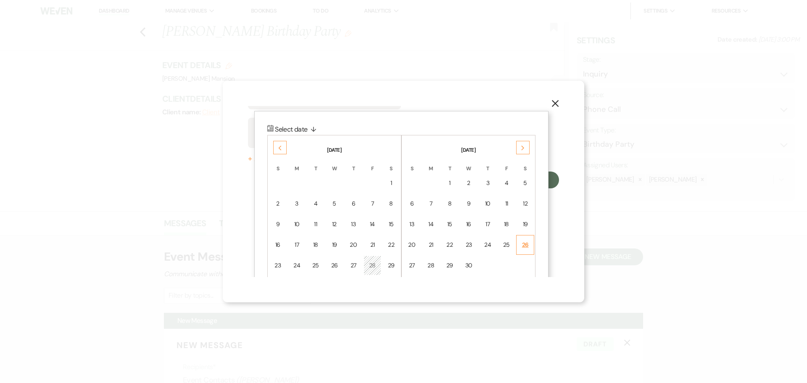
click at [528, 247] on div "26" at bounding box center [524, 244] width 7 height 9
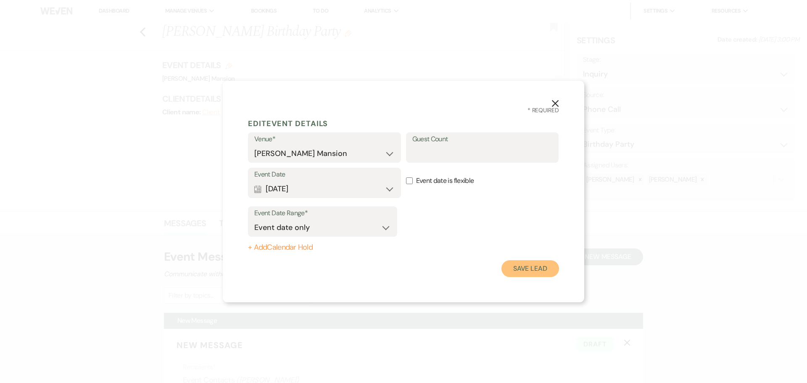
click at [530, 269] on button "Save Lead" at bounding box center [530, 268] width 58 height 17
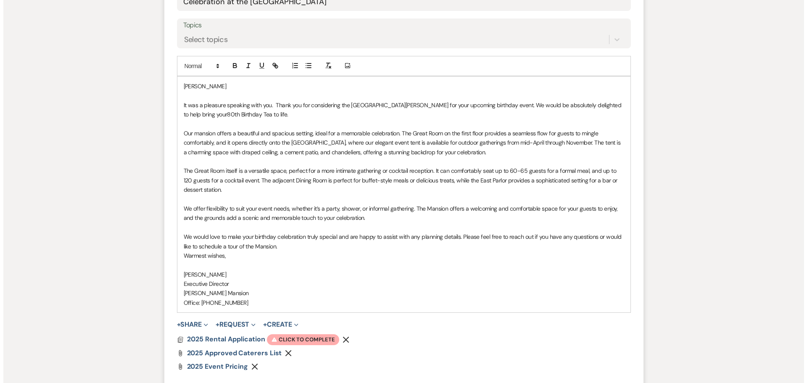
scroll to position [626, 0]
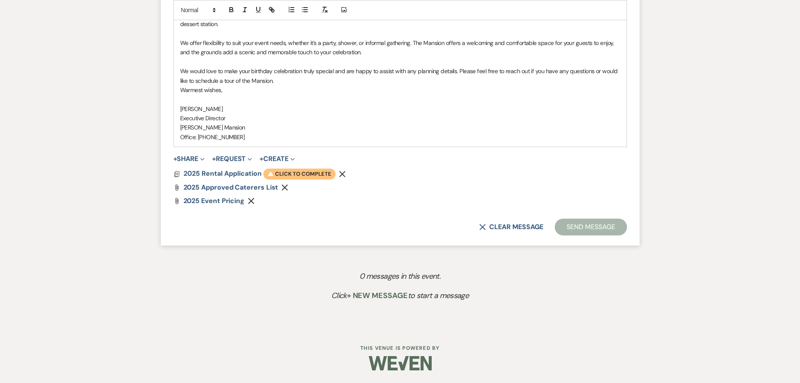
click at [316, 170] on span "Warning Click to complete" at bounding box center [299, 173] width 72 height 11
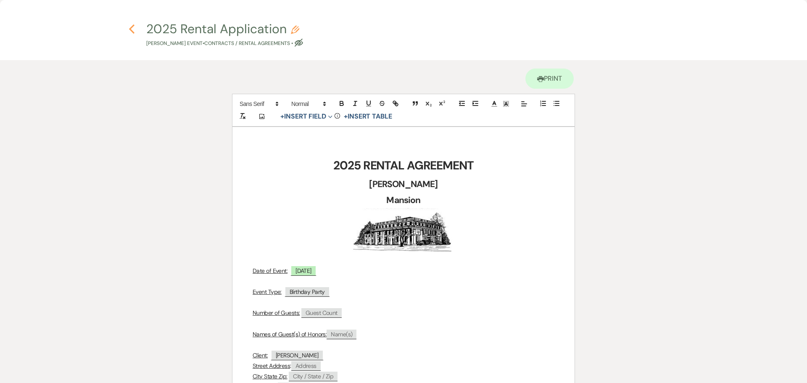
click at [132, 30] on icon "Previous" at bounding box center [132, 29] width 6 height 10
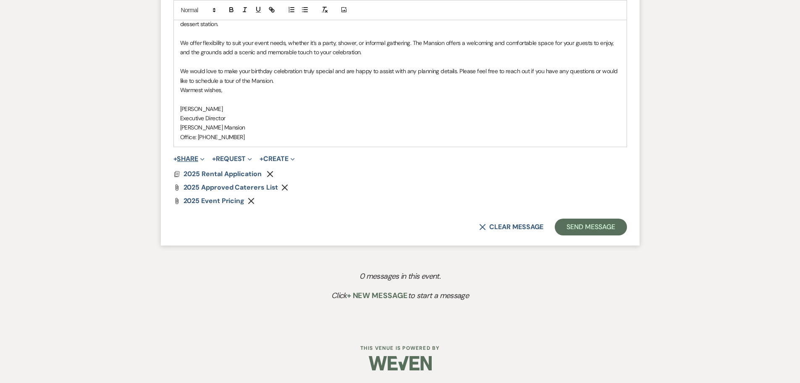
click at [186, 158] on button "+ Share Expand" at bounding box center [190, 158] width 32 height 7
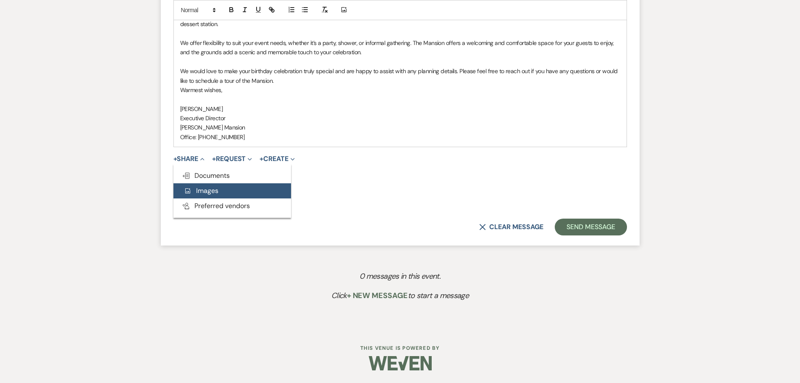
click at [213, 194] on span "Add Photo Images" at bounding box center [201, 190] width 35 height 9
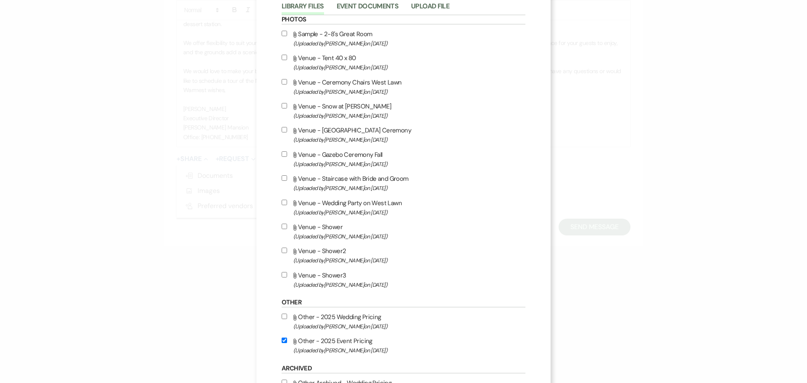
scroll to position [0, 0]
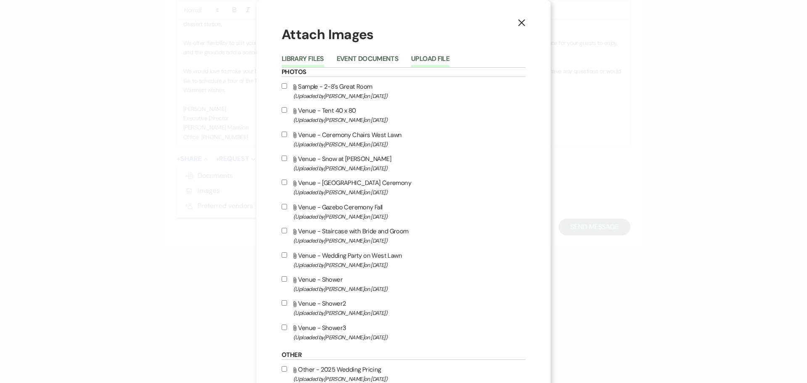
click at [418, 60] on button "Upload File" at bounding box center [430, 61] width 38 height 12
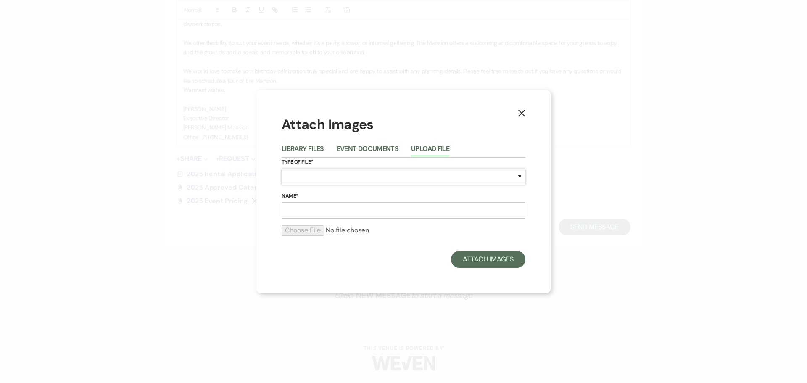
click at [313, 180] on select "Special Event Insurance Vendor Certificate of Insurance Contracts / Rental Agre…" at bounding box center [403, 176] width 244 height 16
select select "0"
click at [281, 168] on select "Special Event Insurance Vendor Certificate of Insurance Contracts / Rental Agre…" at bounding box center [403, 176] width 244 height 16
click at [308, 211] on input "Name*" at bounding box center [403, 210] width 244 height 16
type input "Tea Pics"
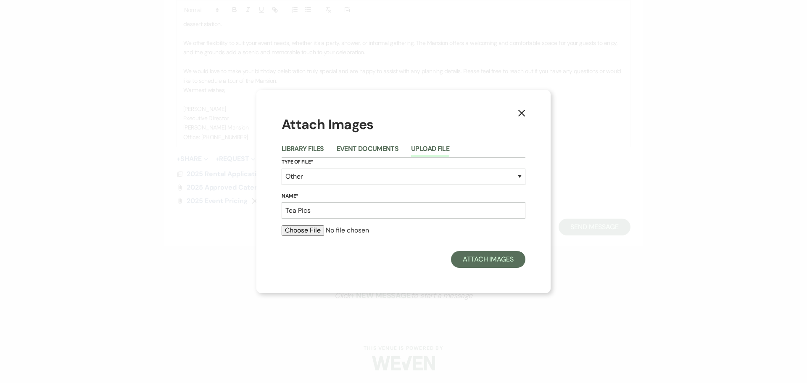
click at [287, 226] on input "file" at bounding box center [403, 230] width 244 height 10
type input "C:\fakepath\Tea Long Table Close up.jpg"
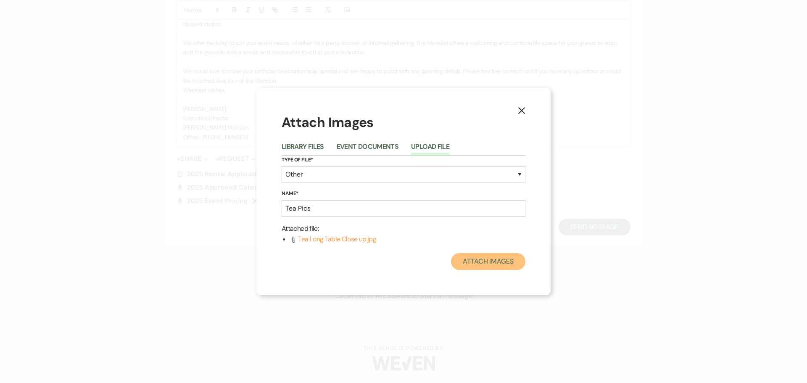
click at [474, 264] on button "Attach Images" at bounding box center [488, 261] width 74 height 17
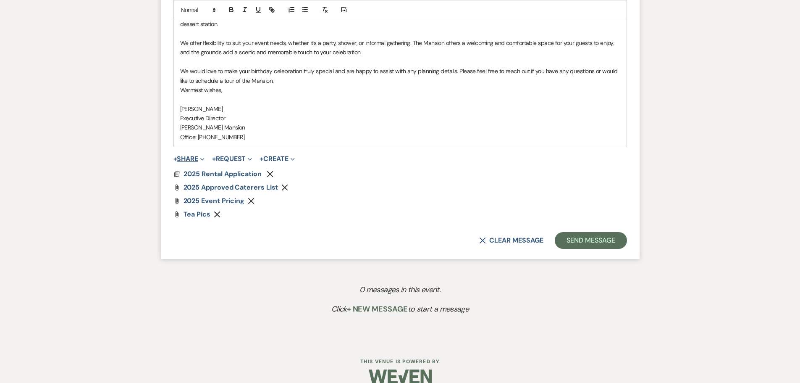
click at [180, 155] on button "+ Share Expand" at bounding box center [190, 158] width 32 height 7
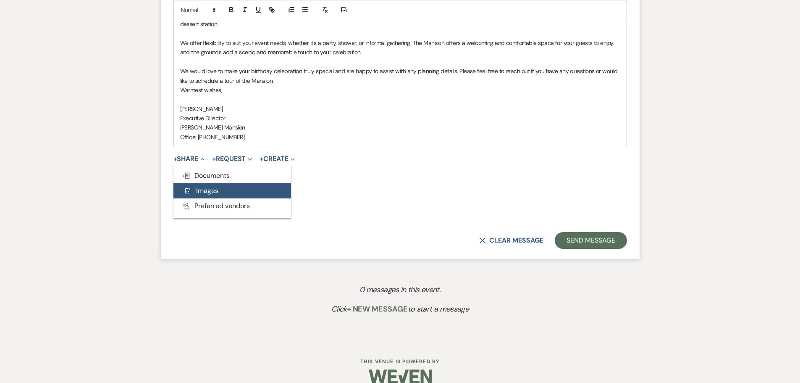
click at [203, 195] on span "Add Photo Images" at bounding box center [201, 190] width 35 height 9
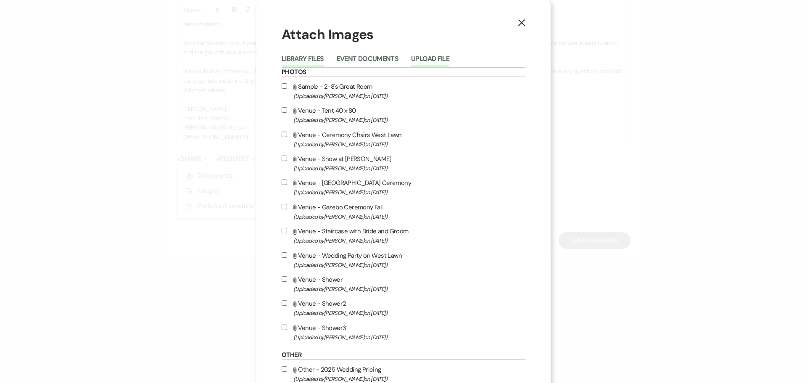
click at [428, 58] on button "Upload File" at bounding box center [430, 61] width 38 height 12
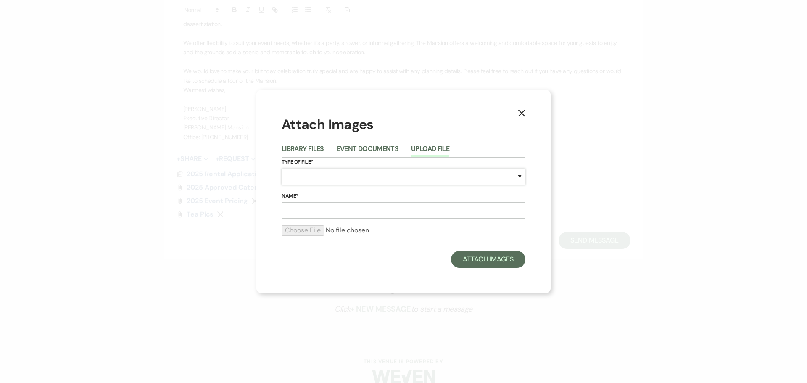
click at [435, 175] on select "Special Event Insurance Vendor Certificate of Insurance Contracts / Rental Agre…" at bounding box center [403, 176] width 244 height 16
select select "0"
click at [281, 168] on select "Special Event Insurance Vendor Certificate of Insurance Contracts / Rental Agre…" at bounding box center [403, 176] width 244 height 16
click at [324, 214] on input "Name*" at bounding box center [403, 210] width 244 height 16
type input "Tea"
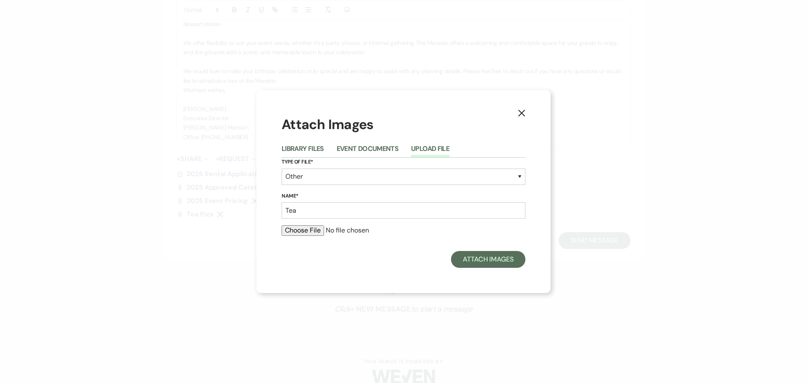
click at [304, 231] on input "file" at bounding box center [403, 230] width 244 height 10
type input "C:\fakepath\Pink.jpg"
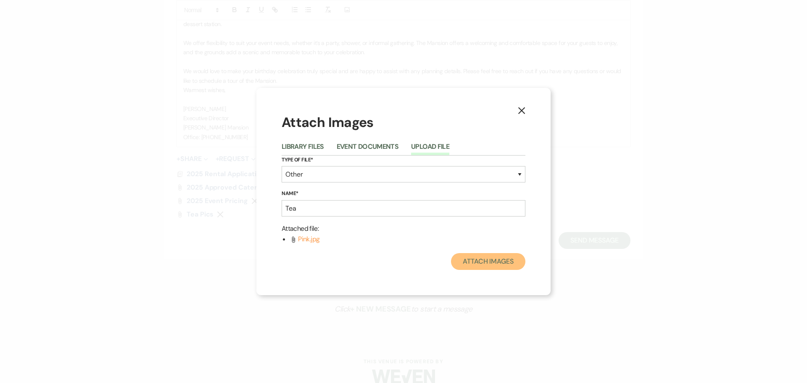
click at [489, 260] on button "Attach Images" at bounding box center [488, 261] width 74 height 17
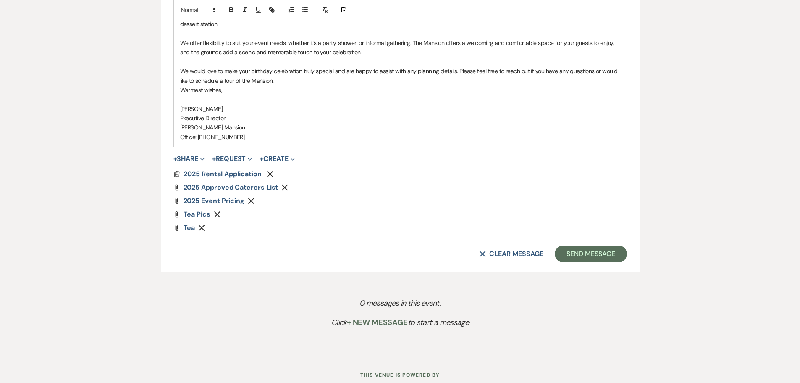
click at [197, 215] on span "Tea Pics" at bounding box center [197, 214] width 27 height 9
click at [190, 229] on span "Tea" at bounding box center [190, 227] width 12 height 9
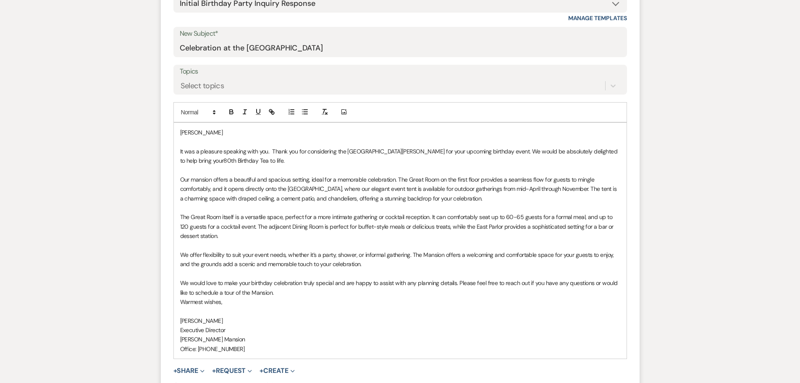
scroll to position [458, 0]
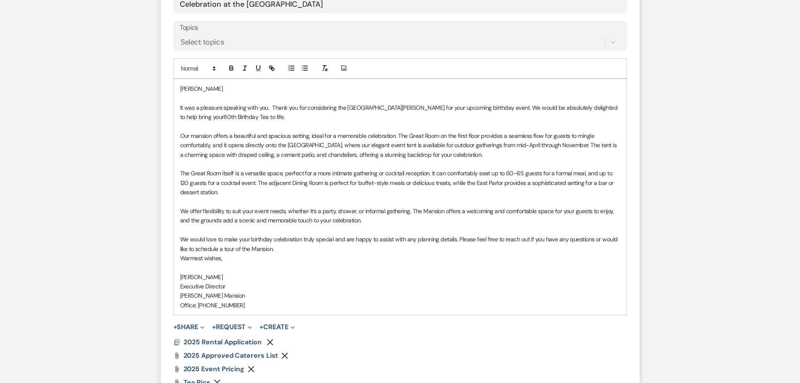
click at [178, 90] on div "[PERSON_NAME] It was a pleasure speaking with you. Thank you for considering th…" at bounding box center [400, 197] width 453 height 236
click at [213, 88] on p "Hi [PERSON_NAME]" at bounding box center [400, 88] width 440 height 9
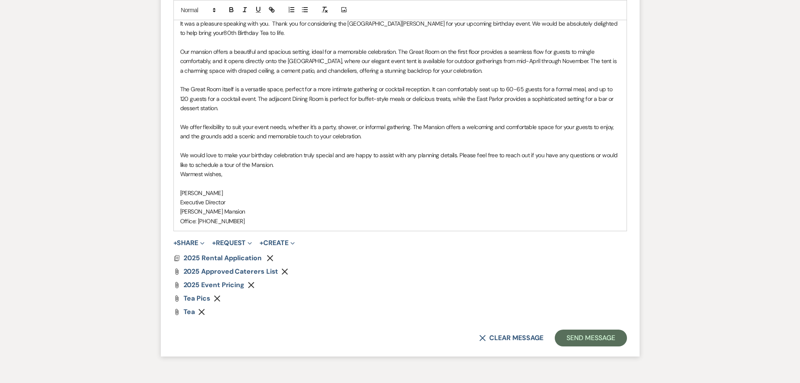
scroll to position [584, 0]
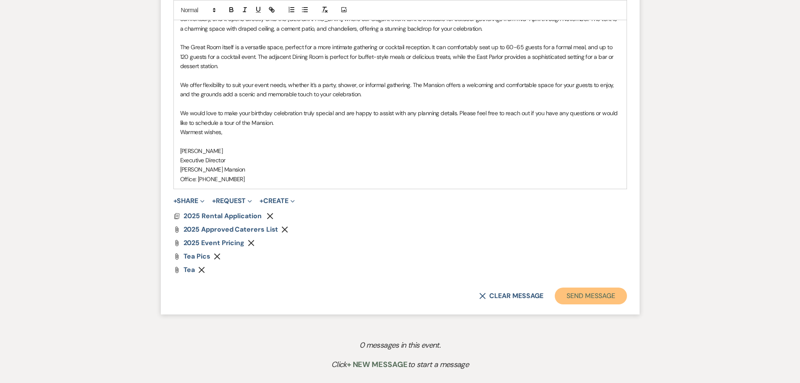
click at [585, 298] on button "Send Message" at bounding box center [591, 295] width 72 height 17
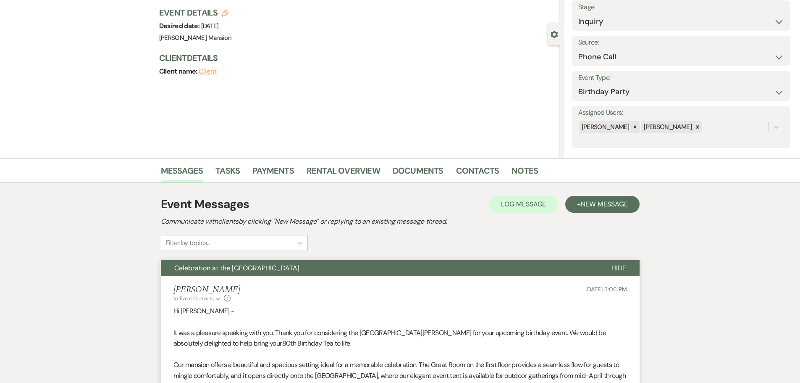
scroll to position [0, 0]
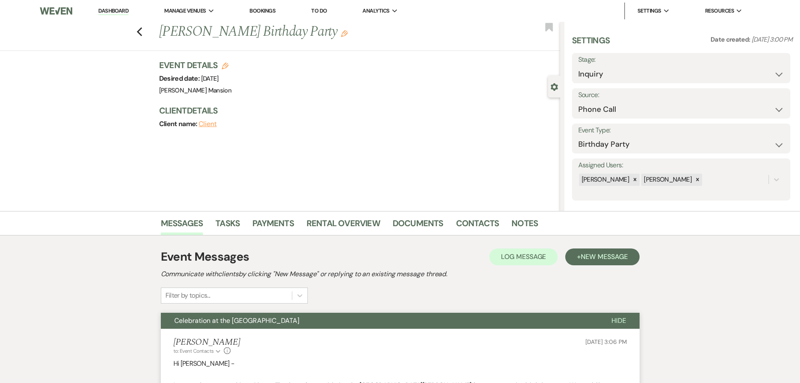
click at [111, 13] on link "Dashboard" at bounding box center [113, 11] width 30 height 8
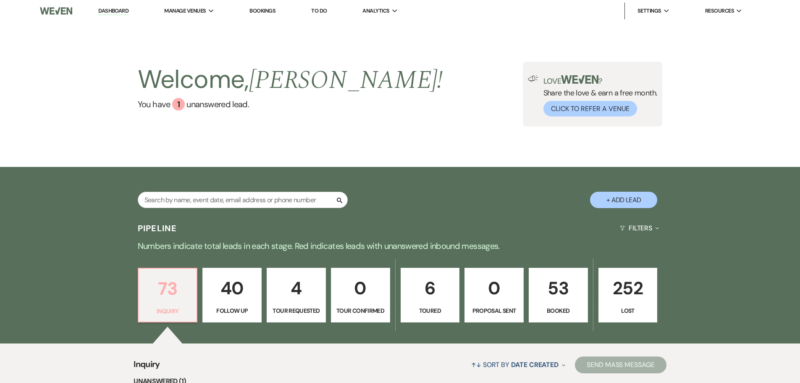
click at [173, 297] on p "73" at bounding box center [168, 288] width 48 height 28
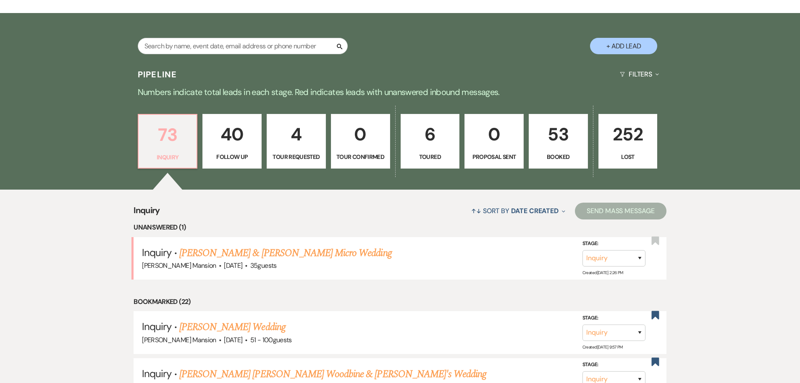
scroll to position [168, 0]
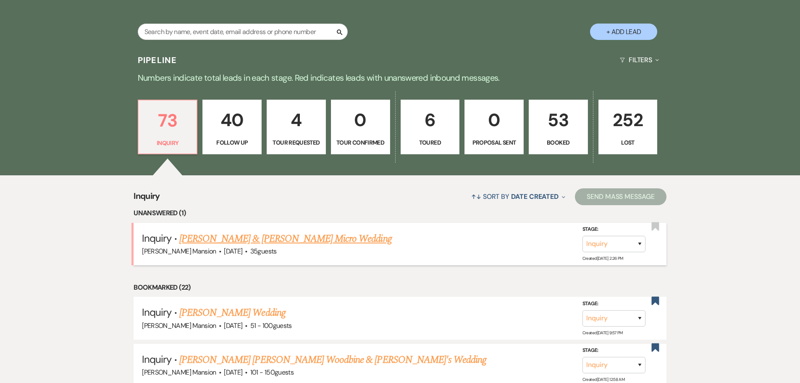
click at [237, 236] on link "[PERSON_NAME] & [PERSON_NAME] Micro Wedding" at bounding box center [285, 238] width 213 height 15
select select "5"
select select "16"
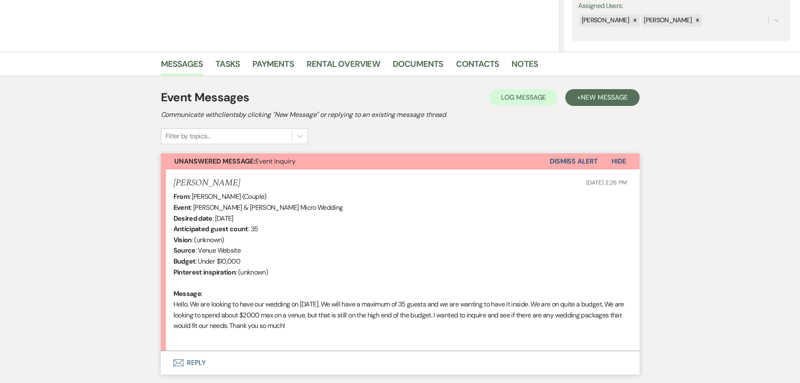
scroll to position [217, 0]
